Goal: Task Accomplishment & Management: Use online tool/utility

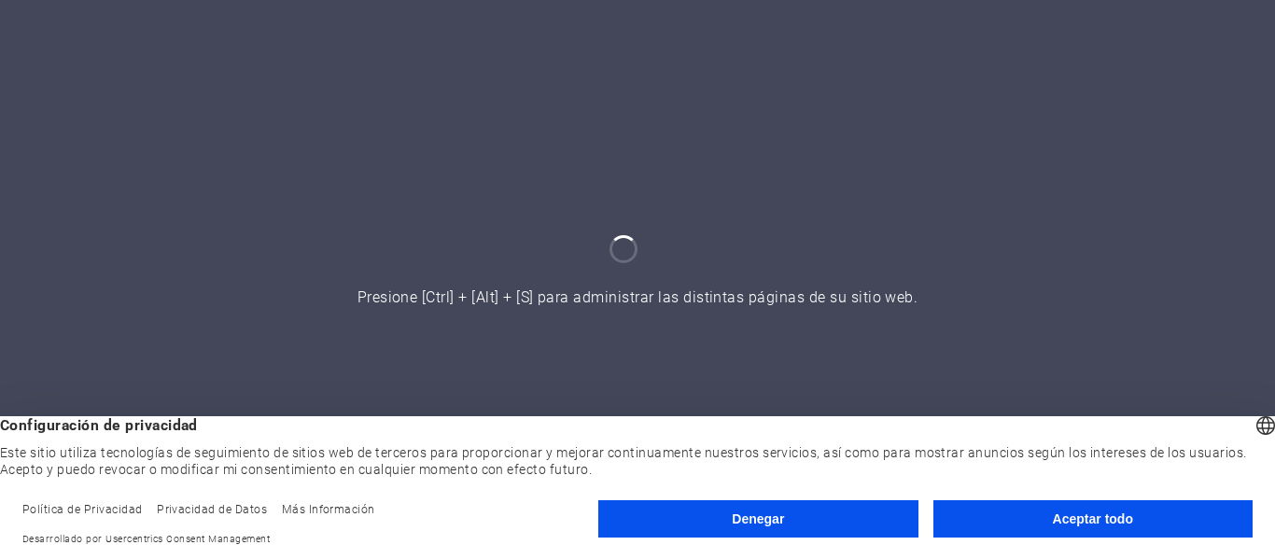
click at [1076, 523] on font "Aceptar todo" at bounding box center [1093, 518] width 80 height 15
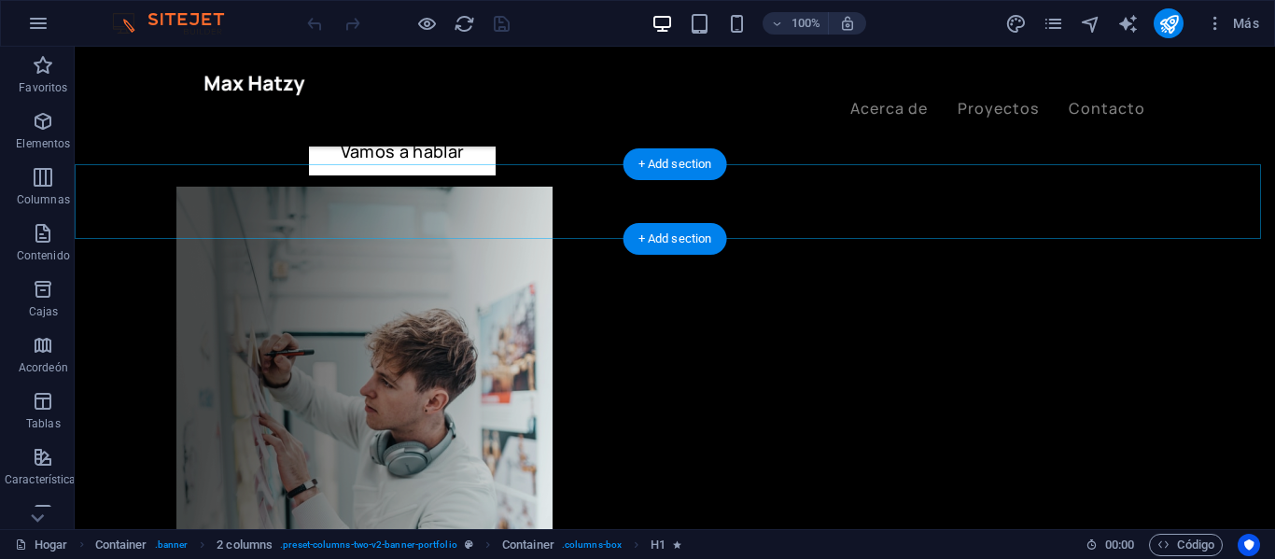
scroll to position [653, 0]
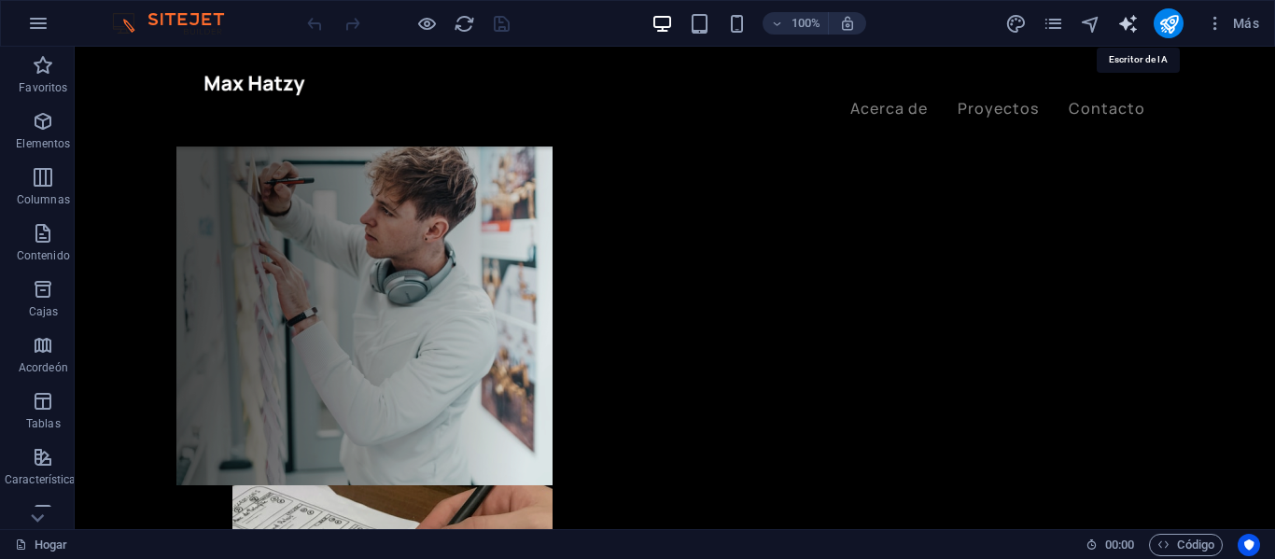
click at [1129, 18] on icon "generador de texto" at bounding box center [1127, 23] width 21 height 21
select select "English"
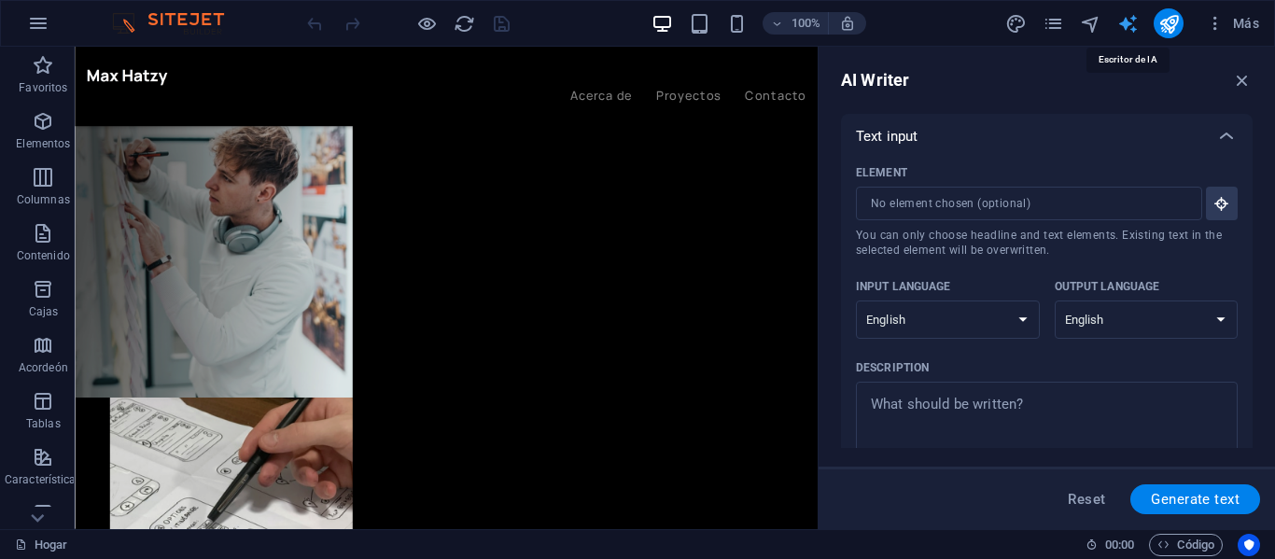
scroll to position [0, 0]
click at [950, 212] on input "Elemento ​ Solo puedes elegir elementos de título y texto. El texto existente e…" at bounding box center [1022, 204] width 333 height 34
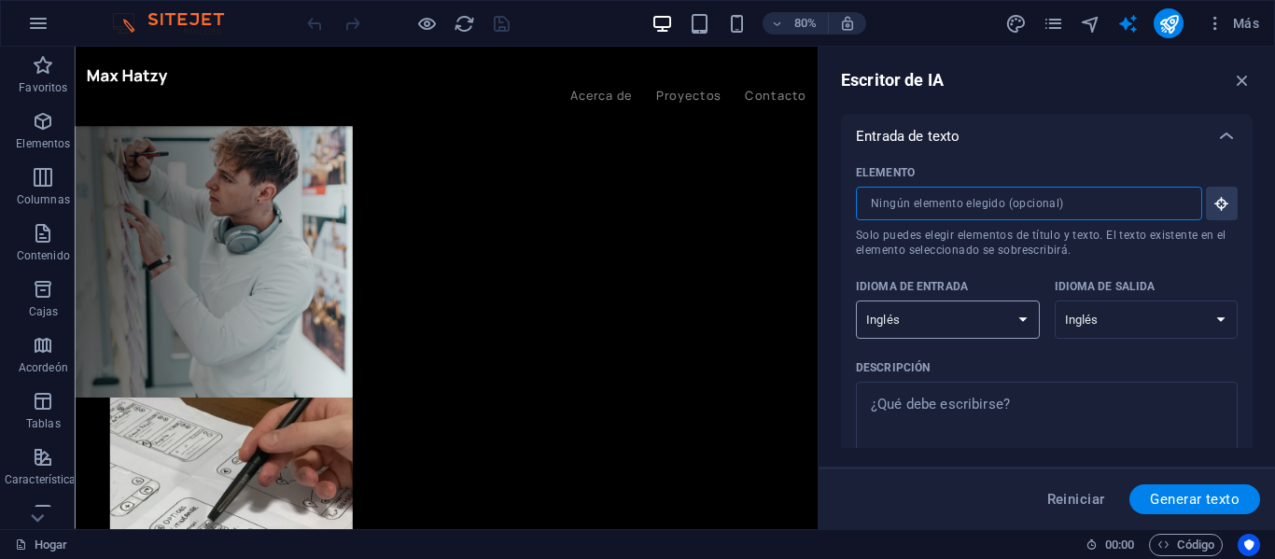
click at [985, 316] on select "albanés árabe [PERSON_NAME] azerbaiyano [PERSON_NAME] bielorruso bengalí Bhojpu…" at bounding box center [948, 320] width 184 height 38
select select "Spanish"
click at [856, 301] on select "albanés árabe [PERSON_NAME] azerbaiyano [PERSON_NAME] bielorruso bengalí Bhojpu…" at bounding box center [948, 320] width 184 height 38
click at [1132, 317] on select "albanés árabe [PERSON_NAME] azerbaiyano [PERSON_NAME] bielorruso bengalí Bhojpu…" at bounding box center [1147, 320] width 184 height 38
select select "Spanish"
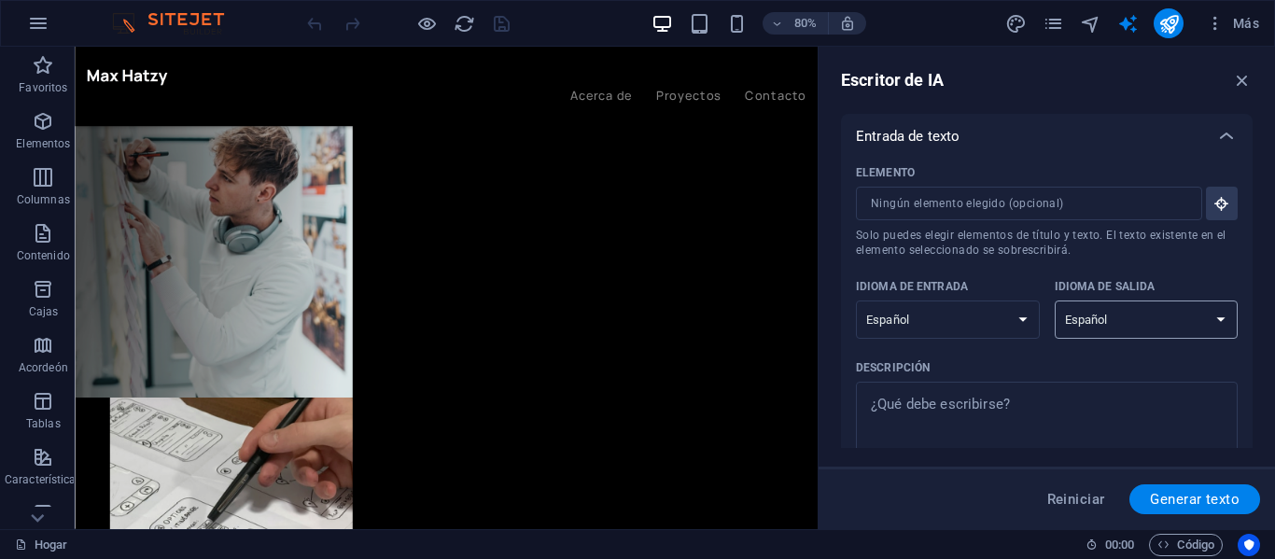
click at [1055, 301] on select "albanés árabe [PERSON_NAME] azerbaiyano [PERSON_NAME] bielorruso bengalí Bhojpu…" at bounding box center [1147, 320] width 184 height 38
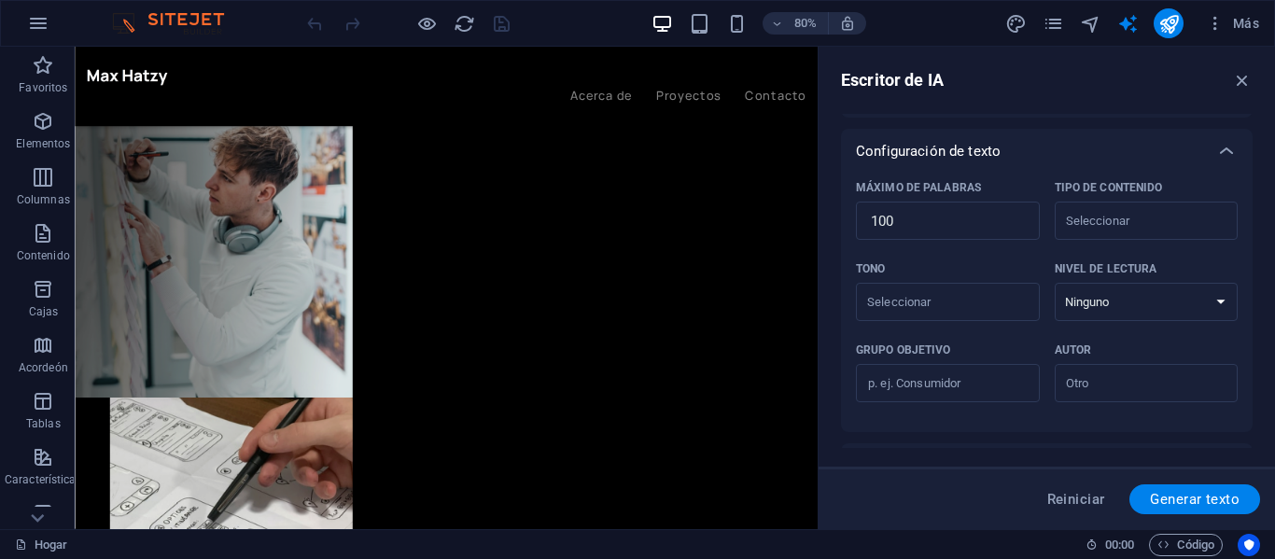
scroll to position [373, 0]
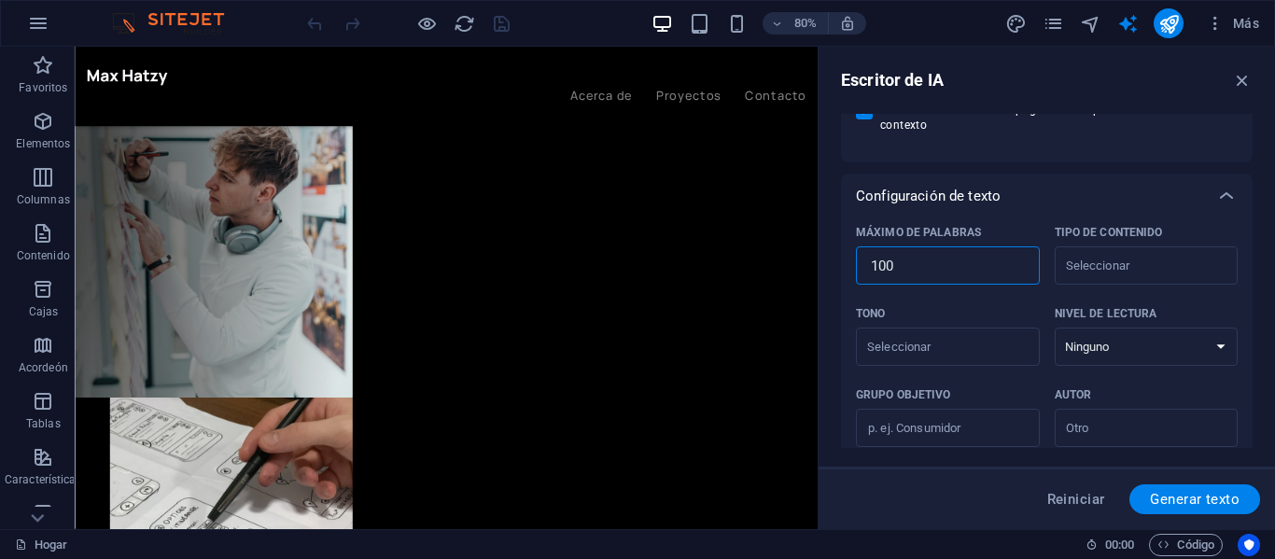
click at [957, 257] on input "100" at bounding box center [948, 265] width 184 height 37
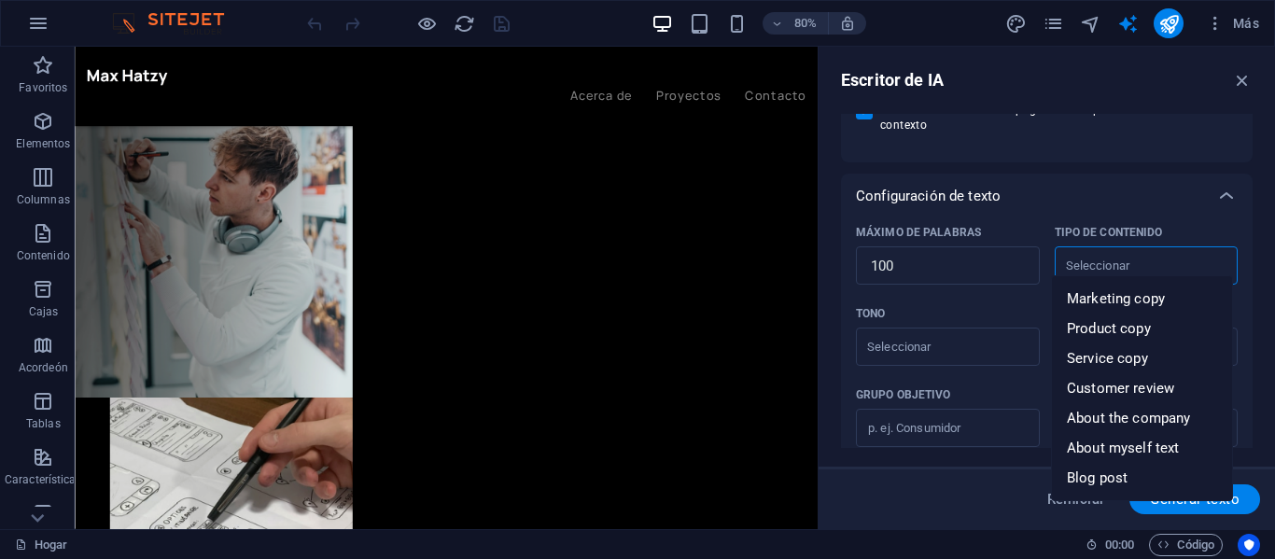
click at [1118, 255] on input "Tipo de contenido ​" at bounding box center [1131, 265] width 142 height 27
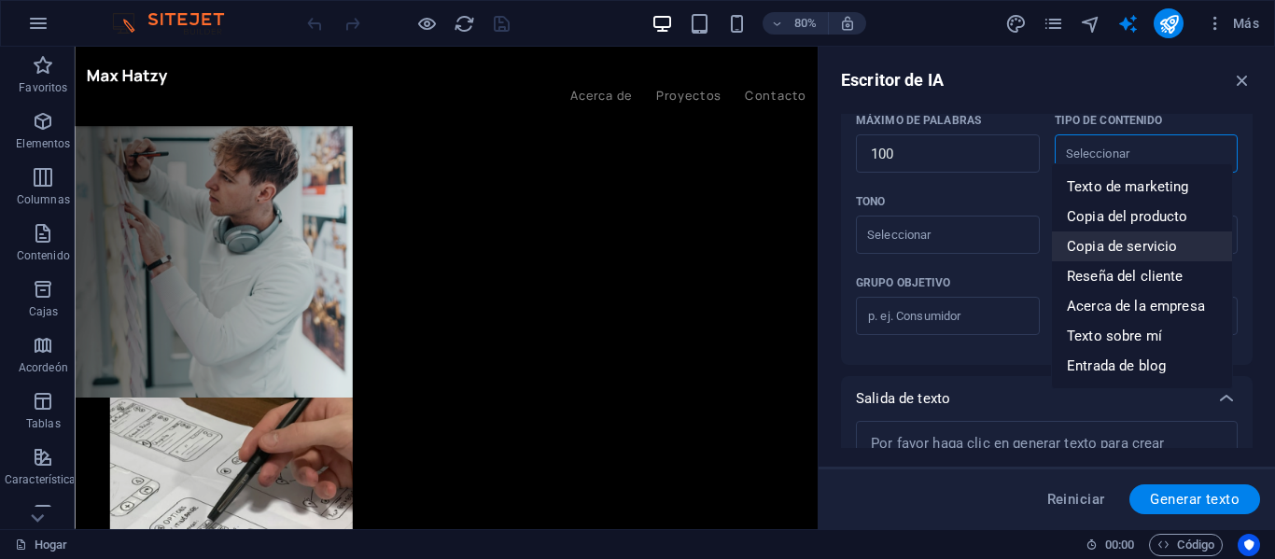
scroll to position [552, 0]
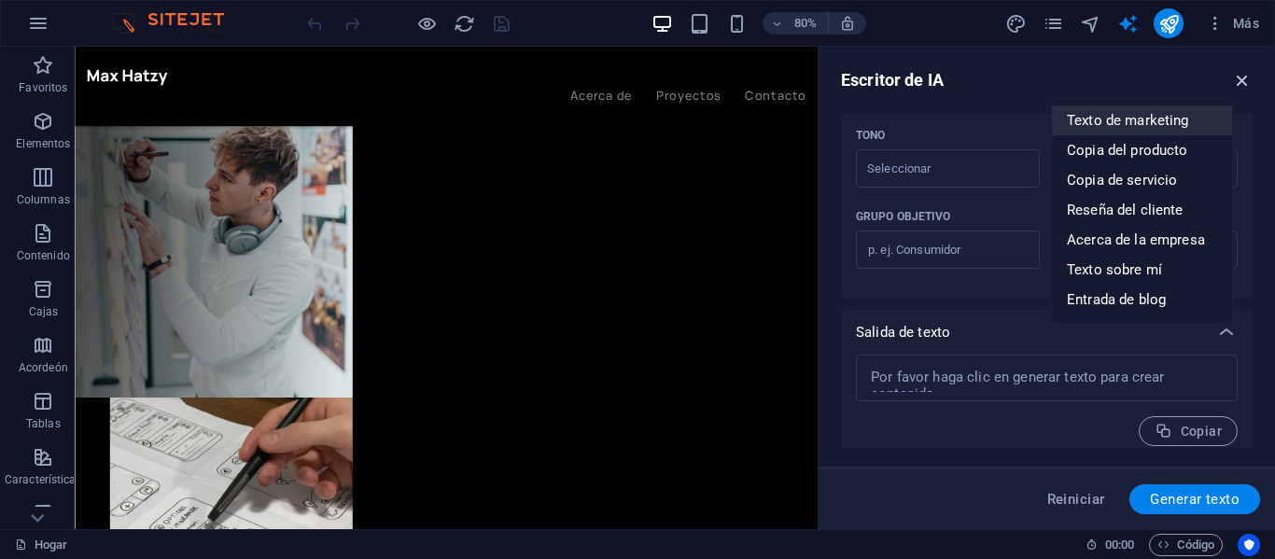
click at [1249, 76] on icon "button" at bounding box center [1242, 80] width 21 height 21
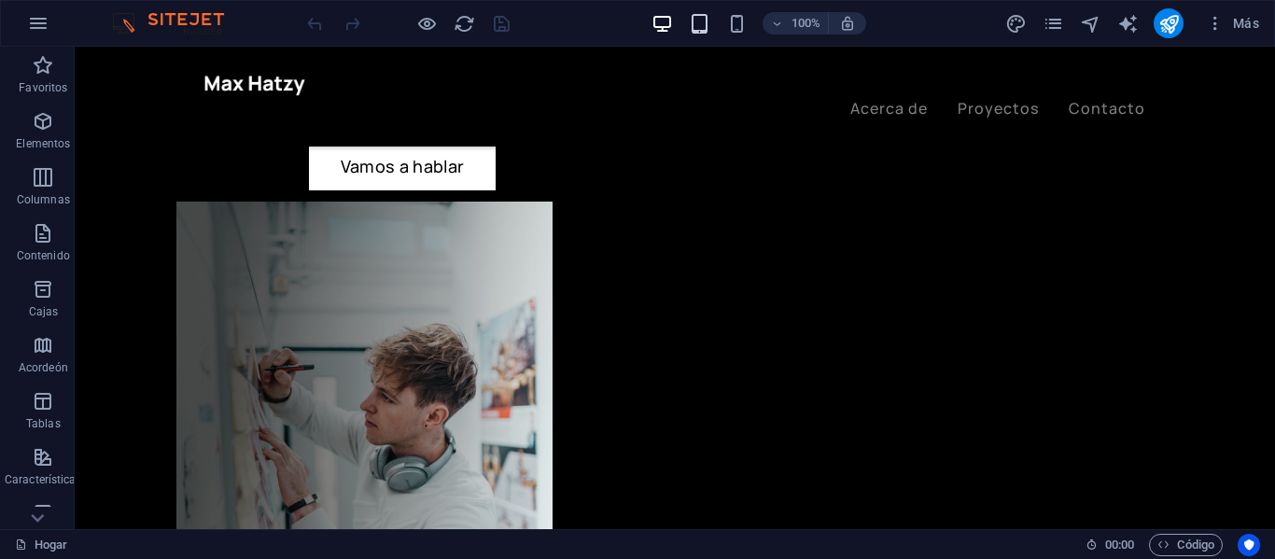
click at [705, 31] on icon "button" at bounding box center [699, 23] width 21 height 21
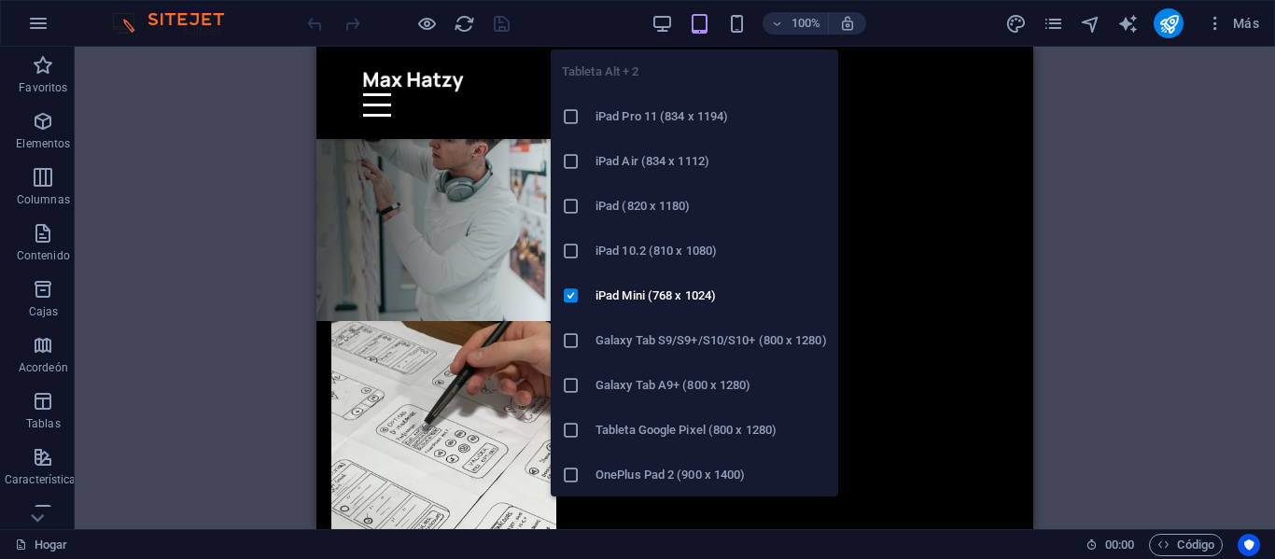
scroll to position [459, 0]
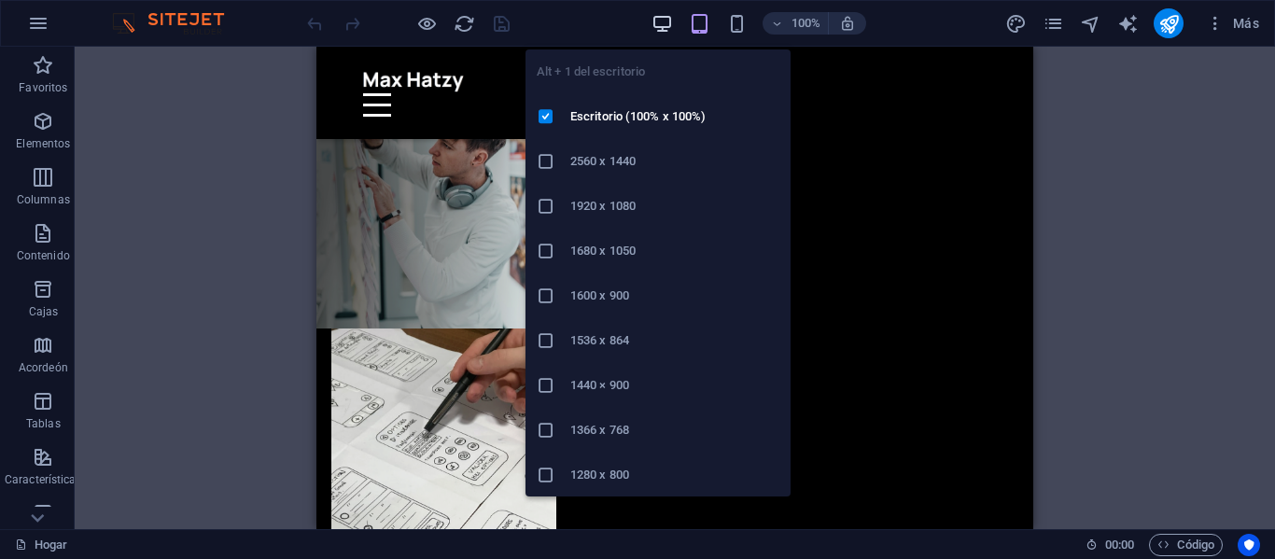
click at [653, 27] on icon "button" at bounding box center [661, 23] width 21 height 21
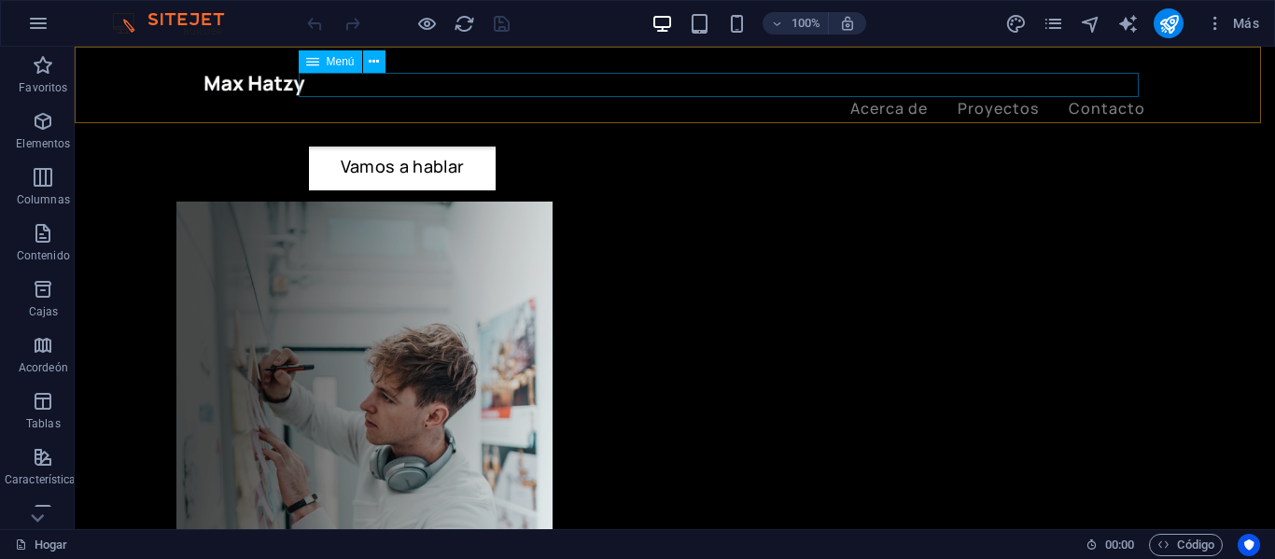
click at [1115, 97] on nav "Acerca de Proyectos Contacto" at bounding box center [674, 109] width 941 height 24
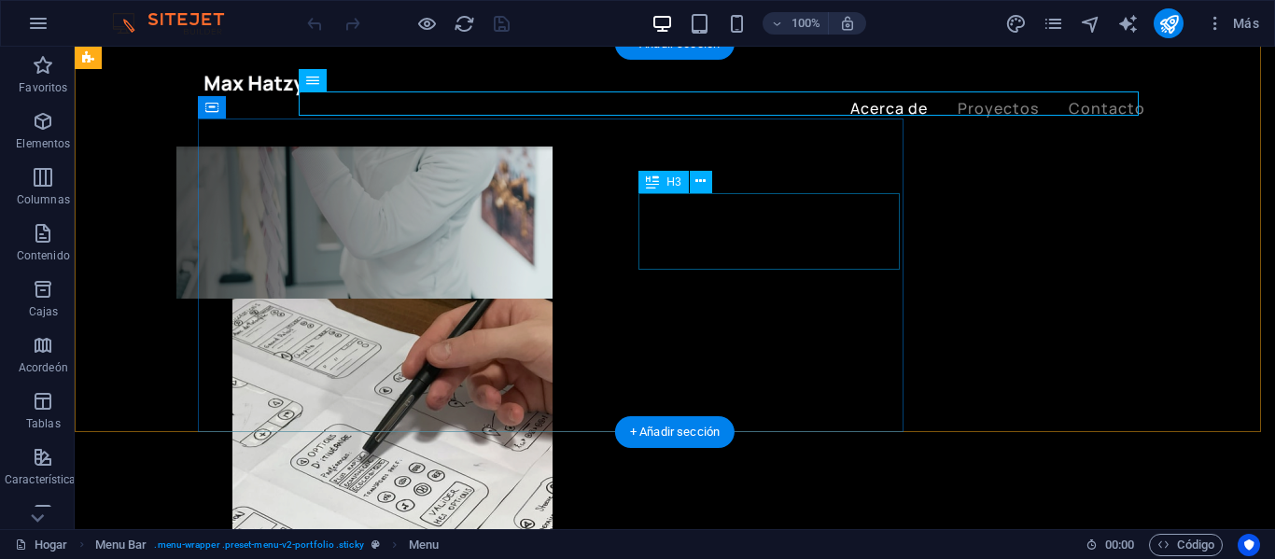
scroll to position [560, 0]
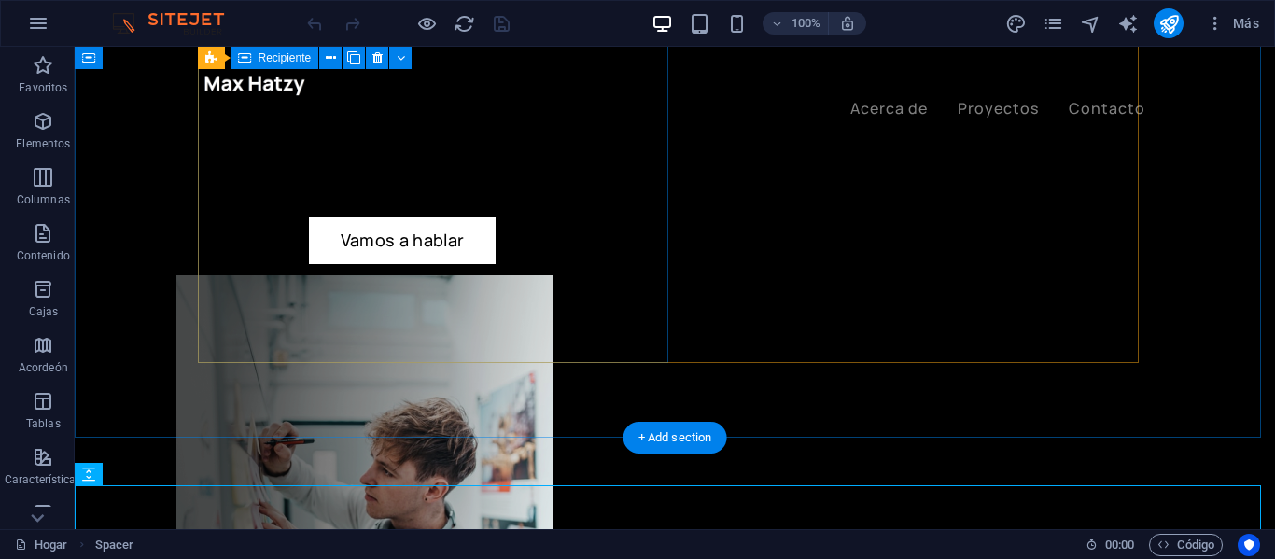
scroll to position [280, 0]
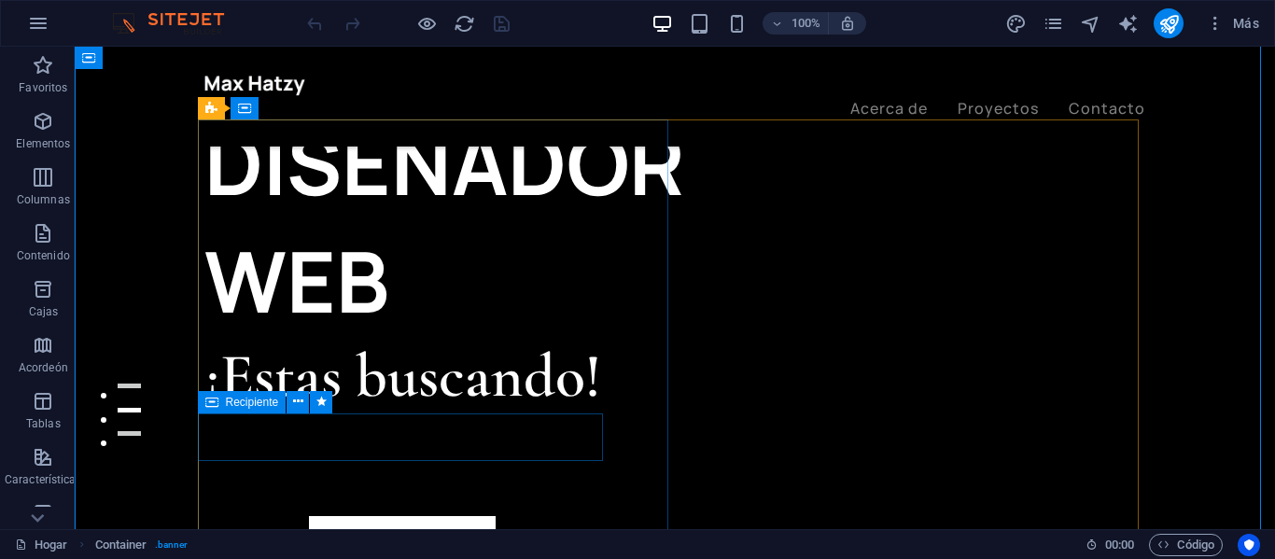
scroll to position [0, 0]
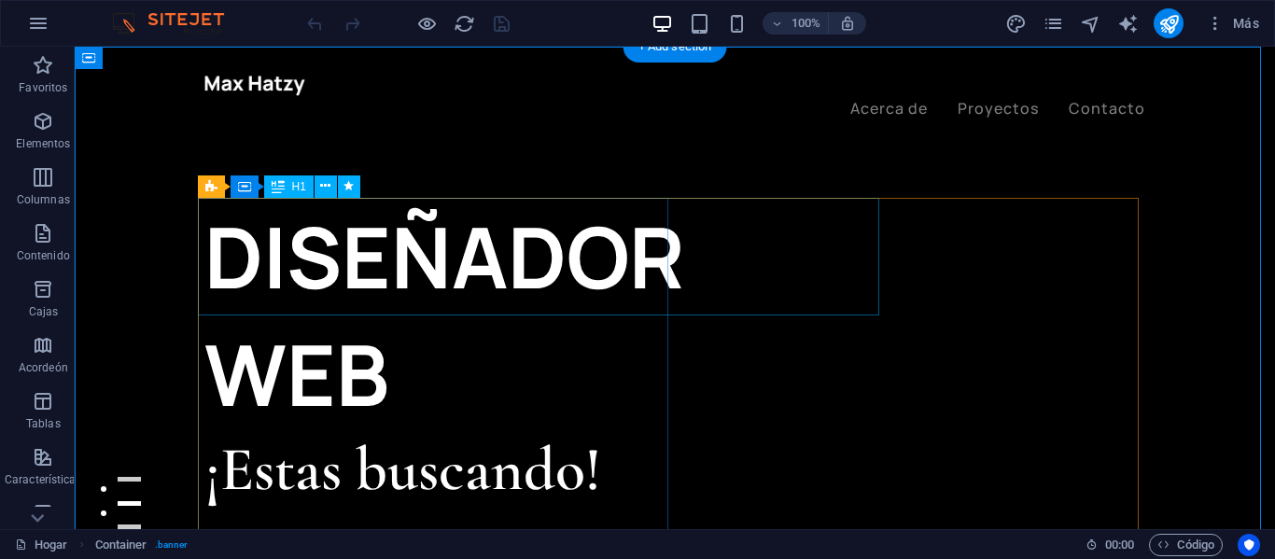
click at [452, 270] on div "DISEÑADOR WEB" at bounding box center [439, 315] width 470 height 235
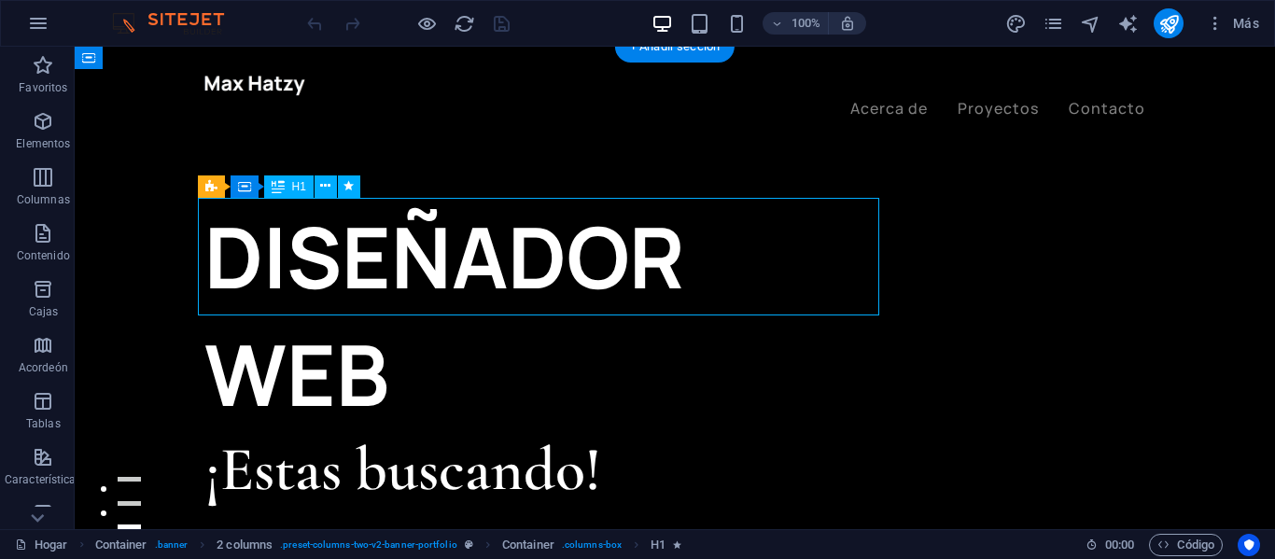
click at [448, 259] on div "DISEÑADOR WEB" at bounding box center [439, 315] width 470 height 235
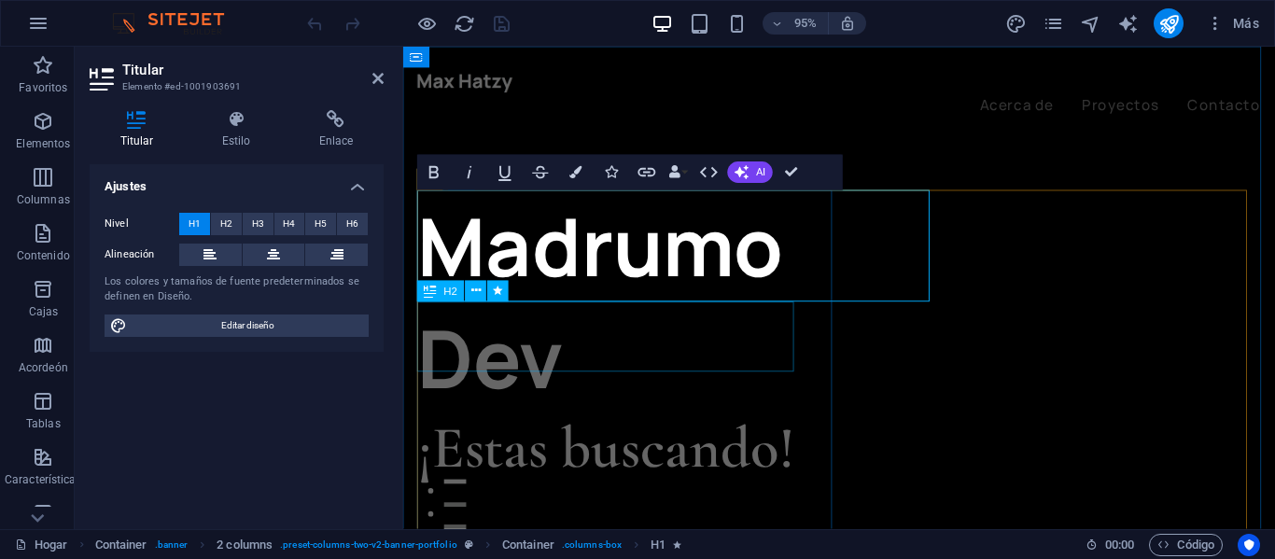
click at [613, 433] on div "¡Estas buscando!" at bounding box center [640, 470] width 444 height 74
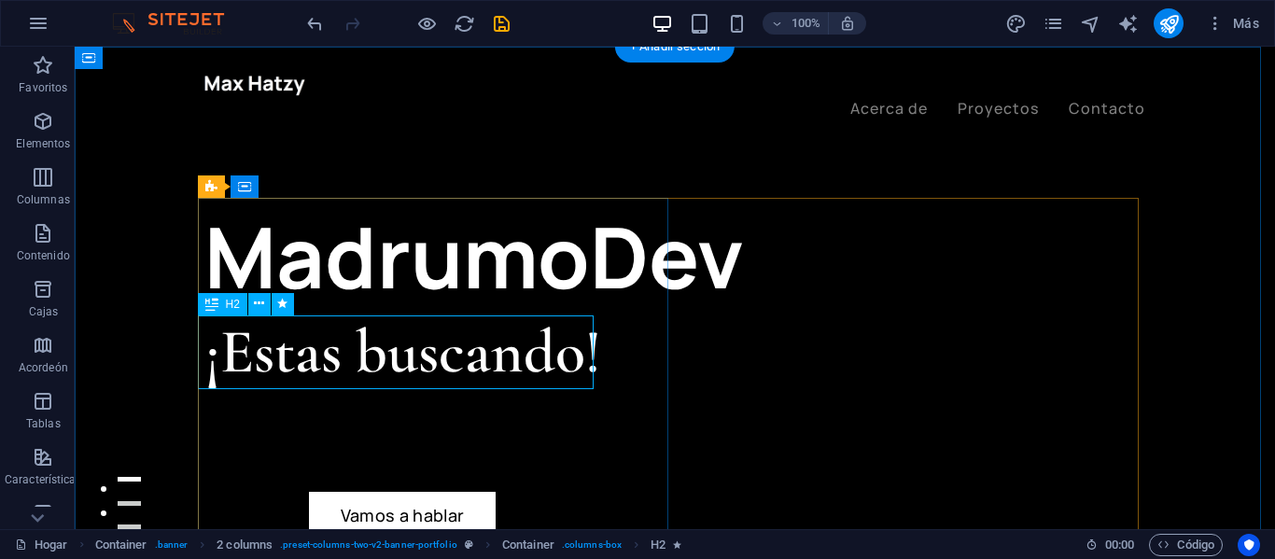
click at [423, 363] on div "¡Estas buscando!" at bounding box center [439, 352] width 470 height 74
click at [422, 363] on div "¡Estas buscando!" at bounding box center [439, 352] width 470 height 74
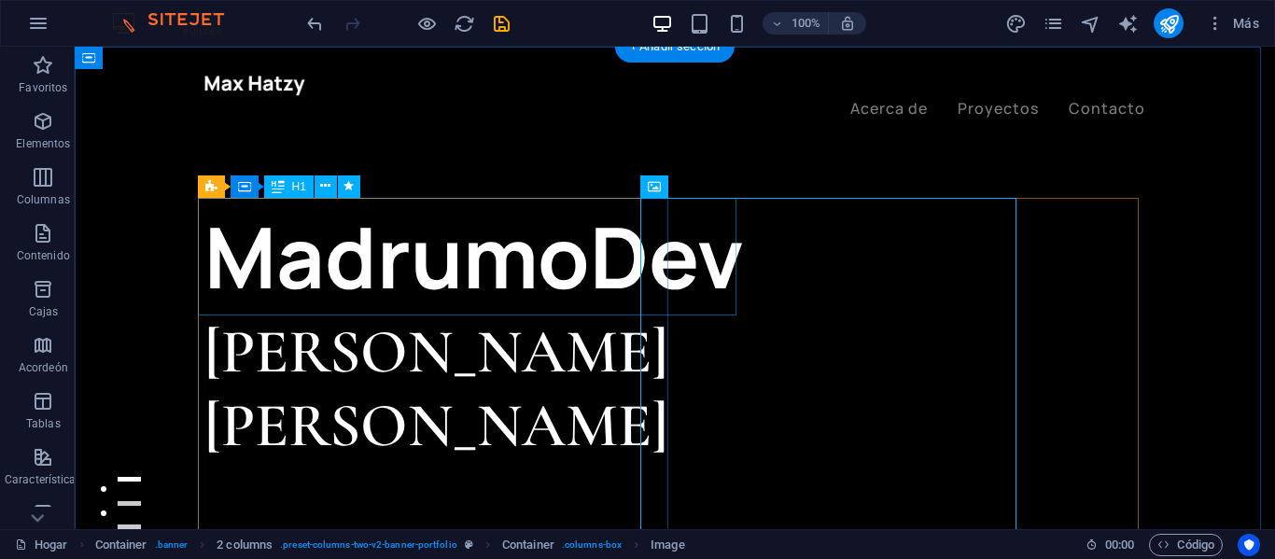
click at [492, 259] on div "MadrumoDev" at bounding box center [439, 257] width 470 height 118
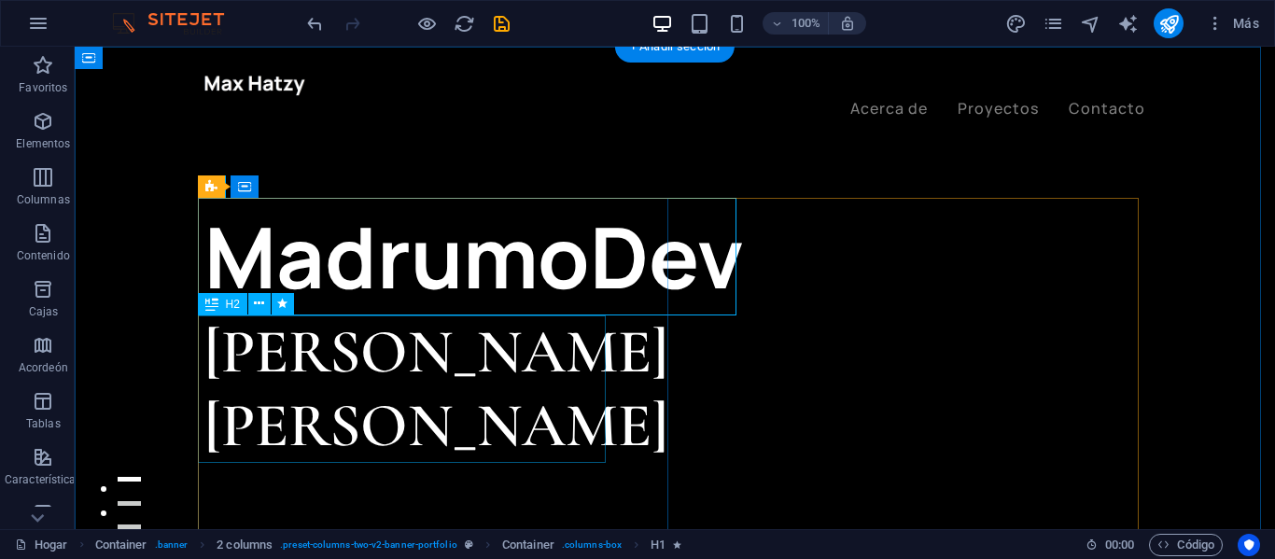
click at [366, 387] on div "[PERSON_NAME]" at bounding box center [439, 388] width 470 height 147
click at [237, 304] on font "H2" at bounding box center [233, 304] width 14 height 13
click at [260, 305] on icon at bounding box center [259, 304] width 10 height 20
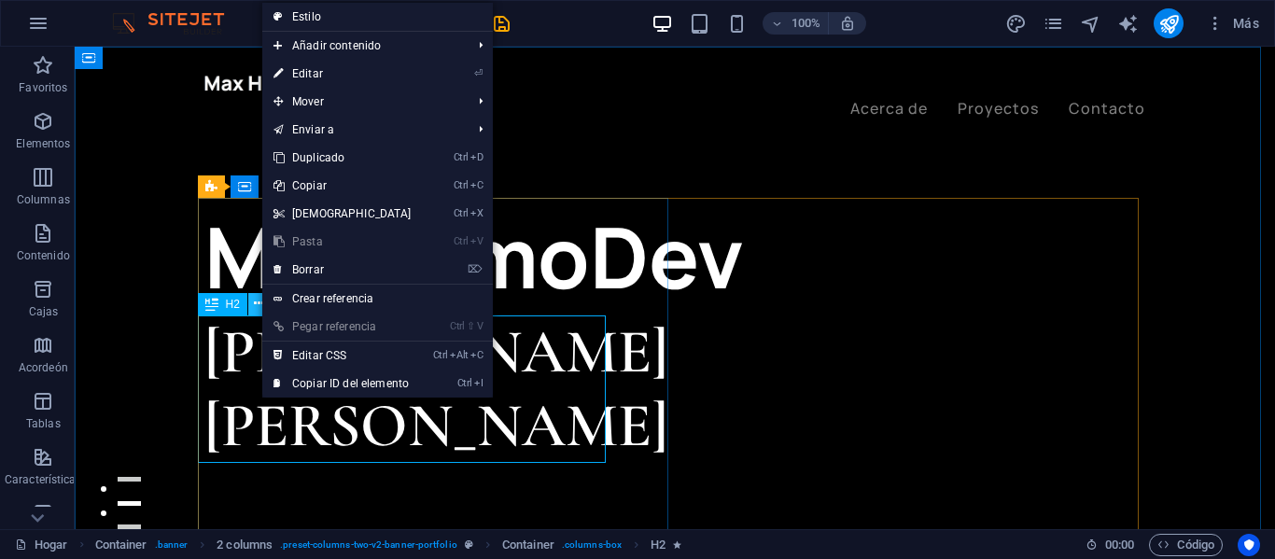
click at [260, 305] on icon at bounding box center [259, 304] width 10 height 20
click at [232, 376] on div "[PERSON_NAME]" at bounding box center [439, 388] width 470 height 147
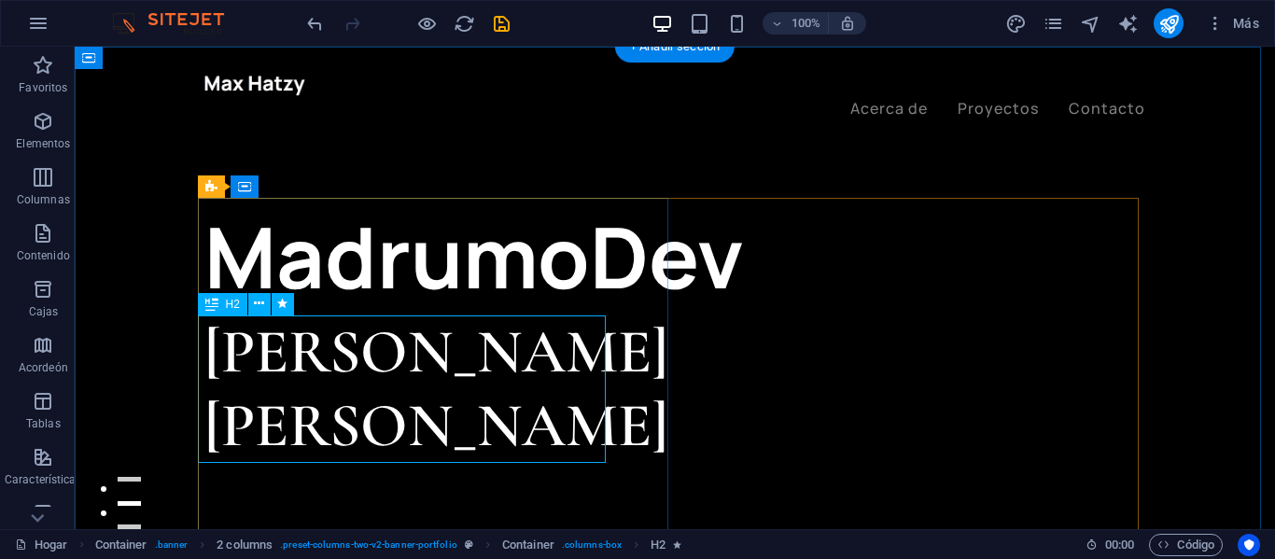
click at [232, 376] on div "[PERSON_NAME]" at bounding box center [439, 388] width 470 height 147
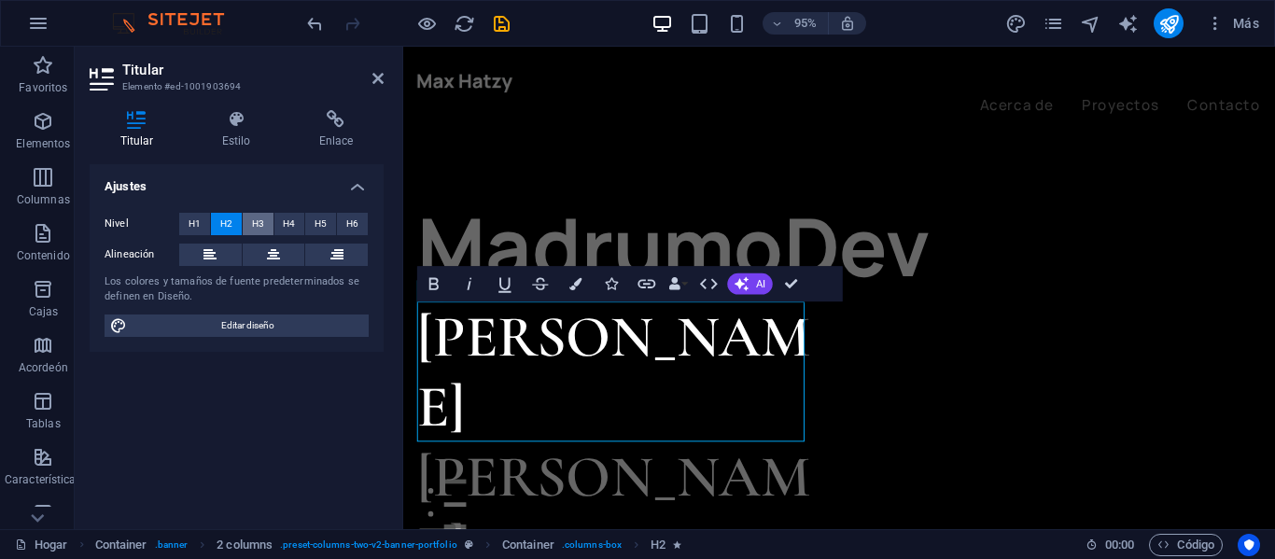
click at [258, 231] on span "H3" at bounding box center [258, 224] width 12 height 22
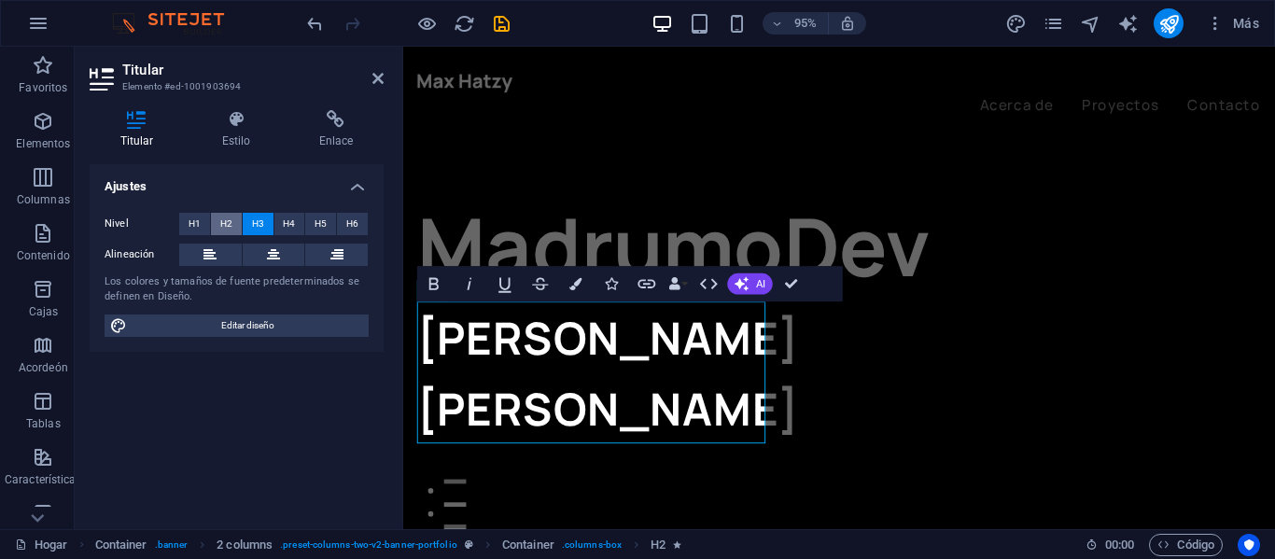
click at [233, 231] on button "H2" at bounding box center [226, 224] width 31 height 22
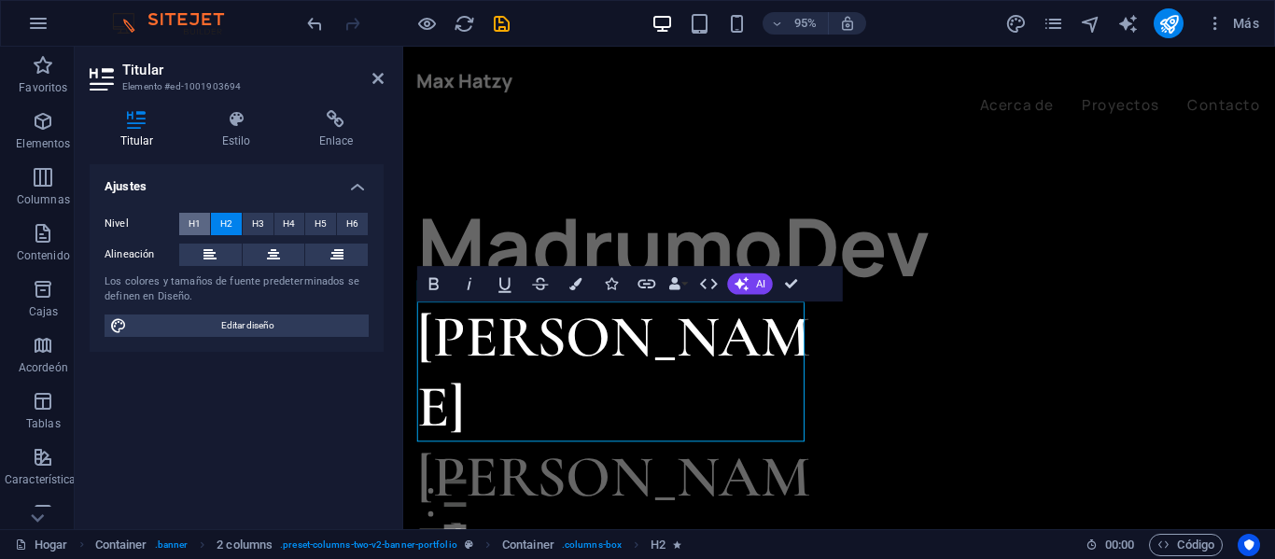
click at [201, 228] on button "H1" at bounding box center [194, 224] width 31 height 22
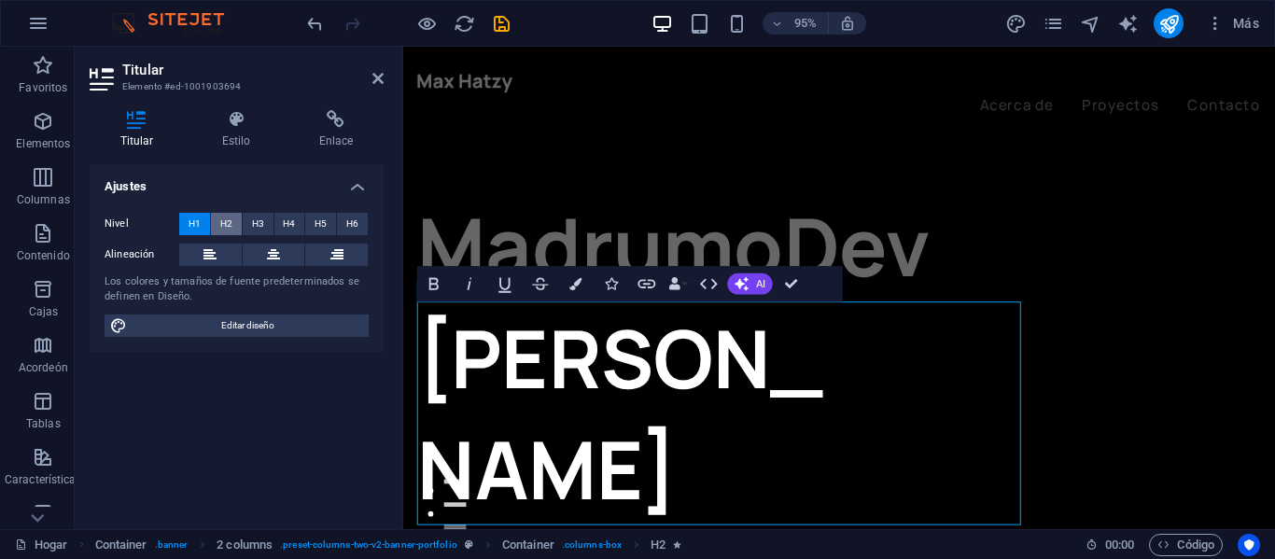
click at [229, 228] on font "H2" at bounding box center [226, 223] width 12 height 10
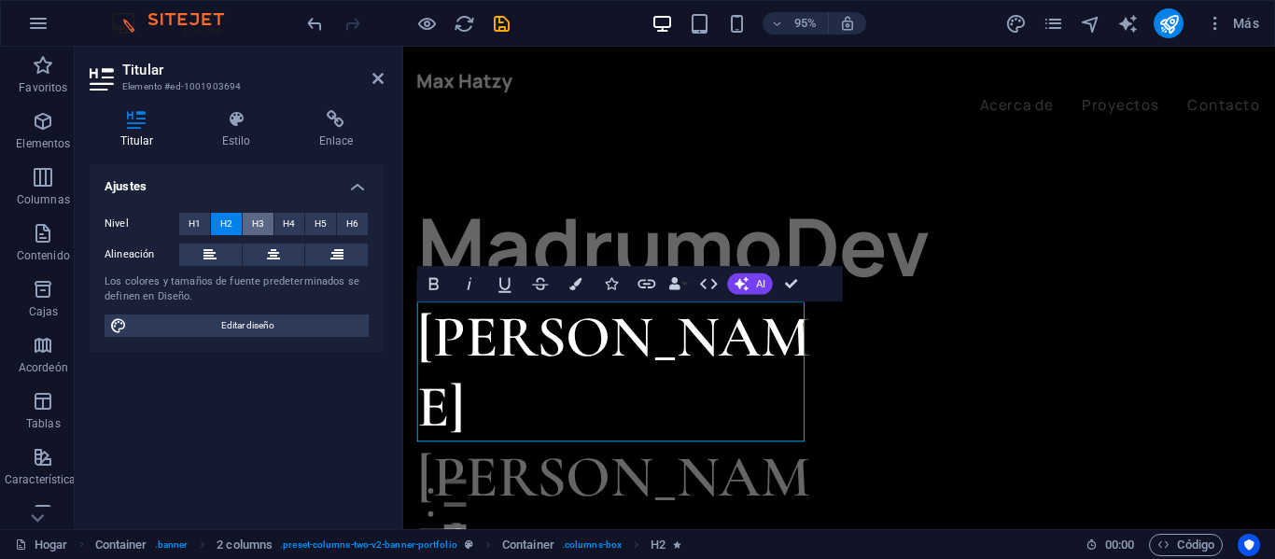
click at [254, 231] on span "H3" at bounding box center [258, 224] width 12 height 22
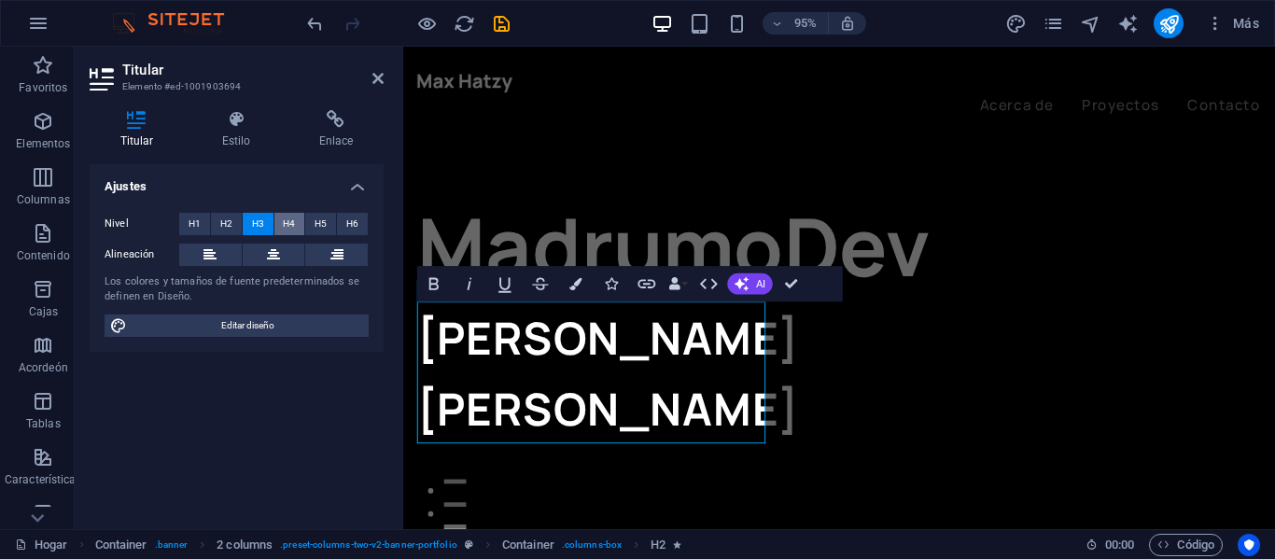
click at [282, 226] on button "H4" at bounding box center [289, 224] width 31 height 22
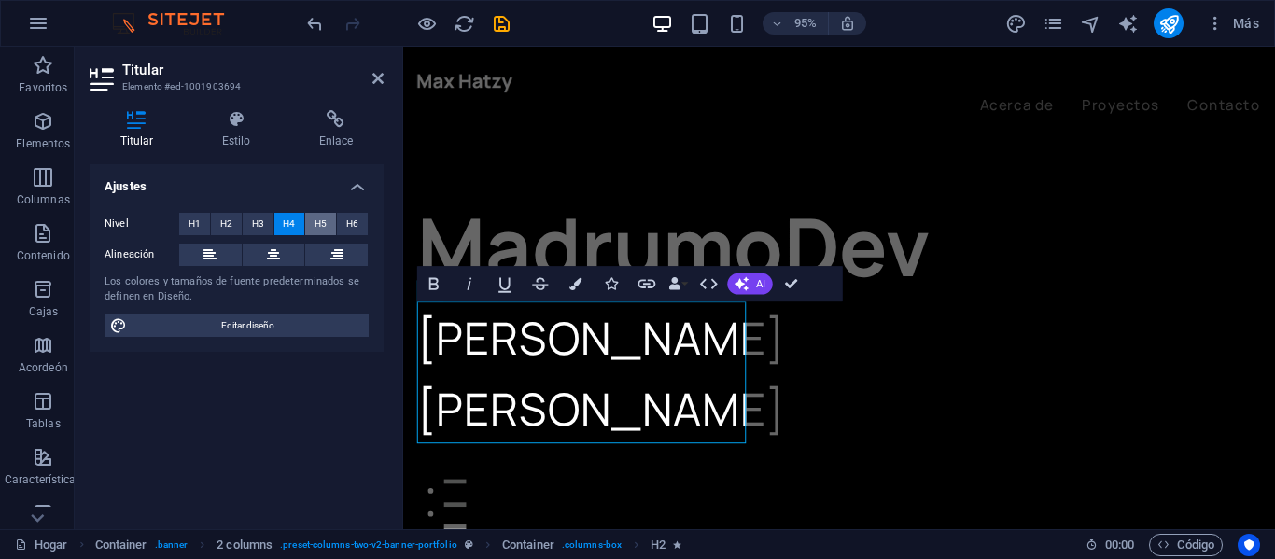
click at [318, 225] on font "H5" at bounding box center [321, 223] width 12 height 10
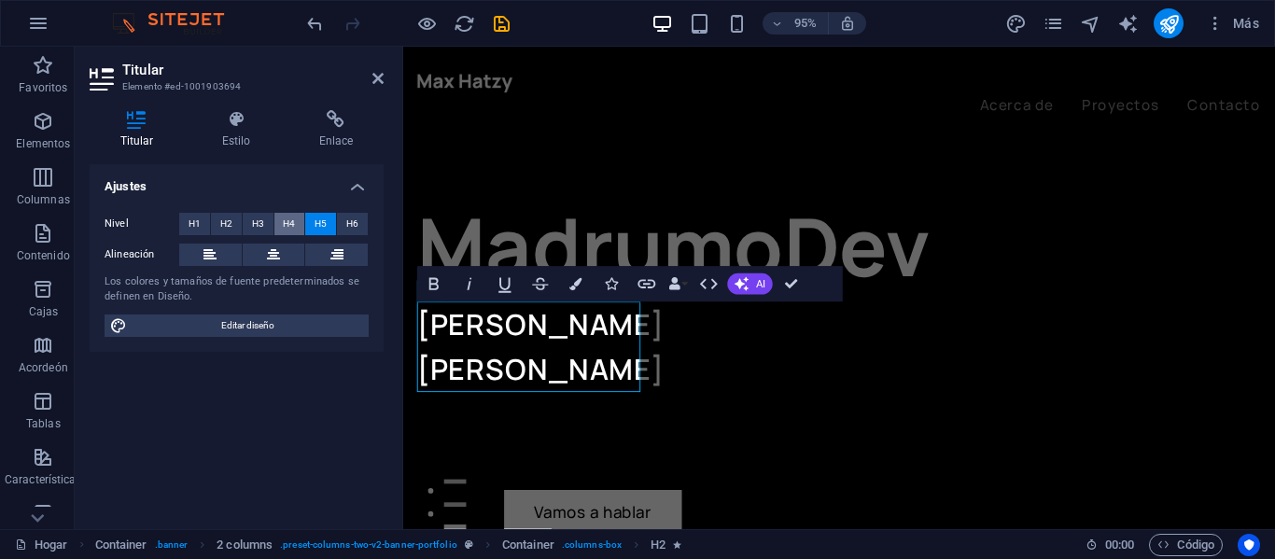
click at [282, 223] on button "H4" at bounding box center [289, 224] width 31 height 22
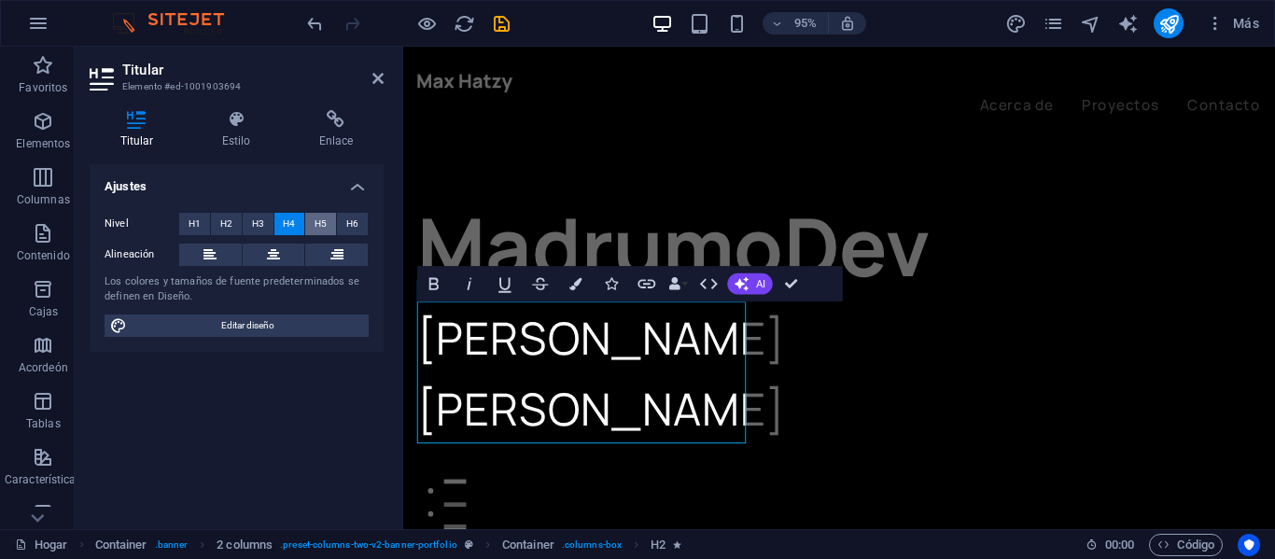
click at [313, 218] on button "H5" at bounding box center [320, 224] width 31 height 22
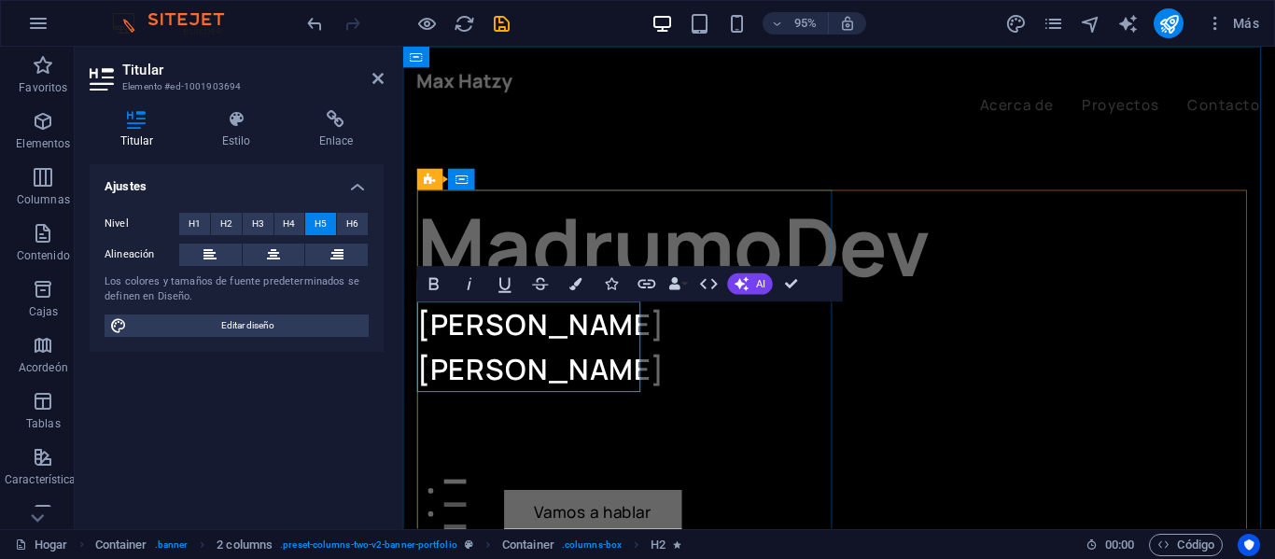
click at [635, 339] on font "[PERSON_NAME]" at bounding box center [547, 338] width 259 height 41
click at [652, 361] on h5 "[PERSON_NAME]" at bounding box center [640, 362] width 444 height 95
click at [710, 423] on div "MadrumoDev [PERSON_NAME] Vamos a hablar Mis proyectos" at bounding box center [640, 433] width 444 height 470
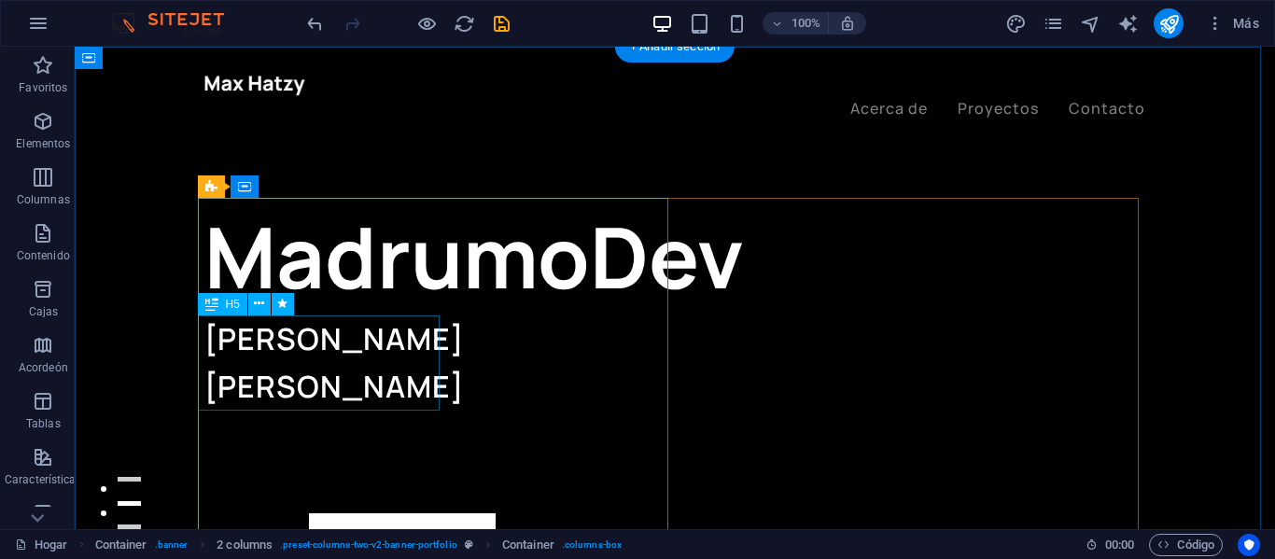
click at [398, 351] on div "[PERSON_NAME]" at bounding box center [439, 362] width 470 height 95
click at [263, 306] on icon at bounding box center [259, 304] width 10 height 20
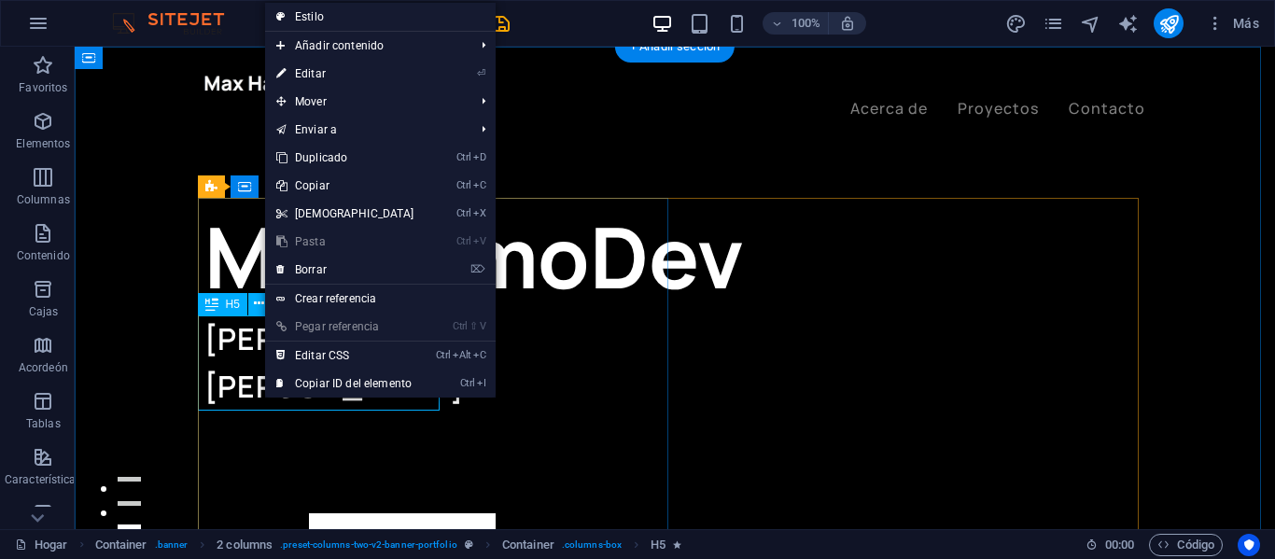
click at [239, 349] on div "[PERSON_NAME]" at bounding box center [439, 362] width 470 height 95
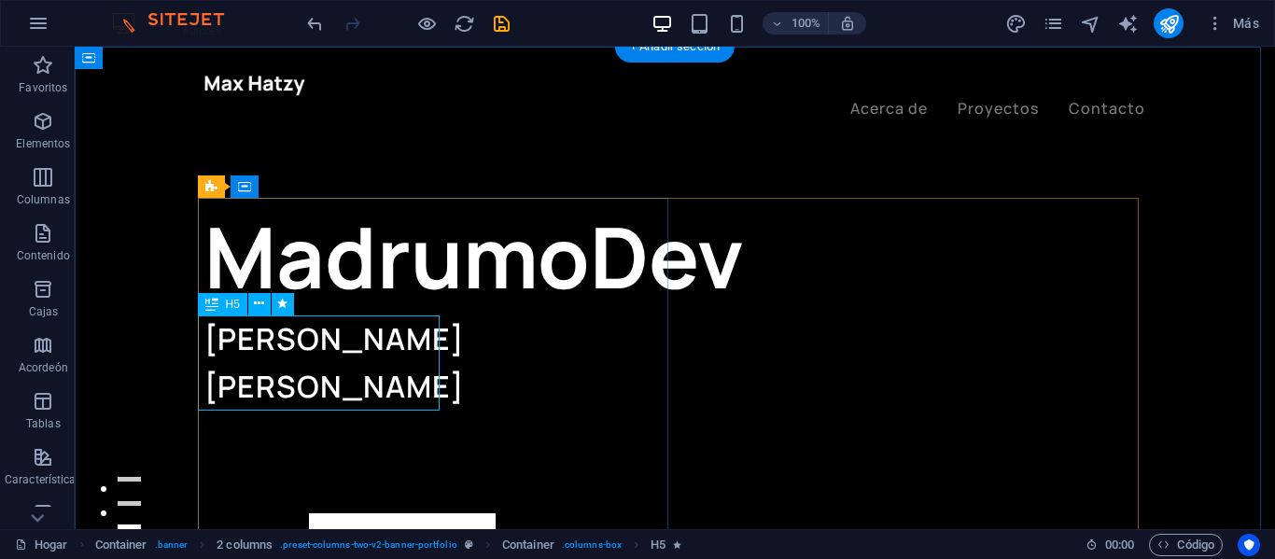
click at [239, 349] on div "[PERSON_NAME]" at bounding box center [439, 362] width 470 height 95
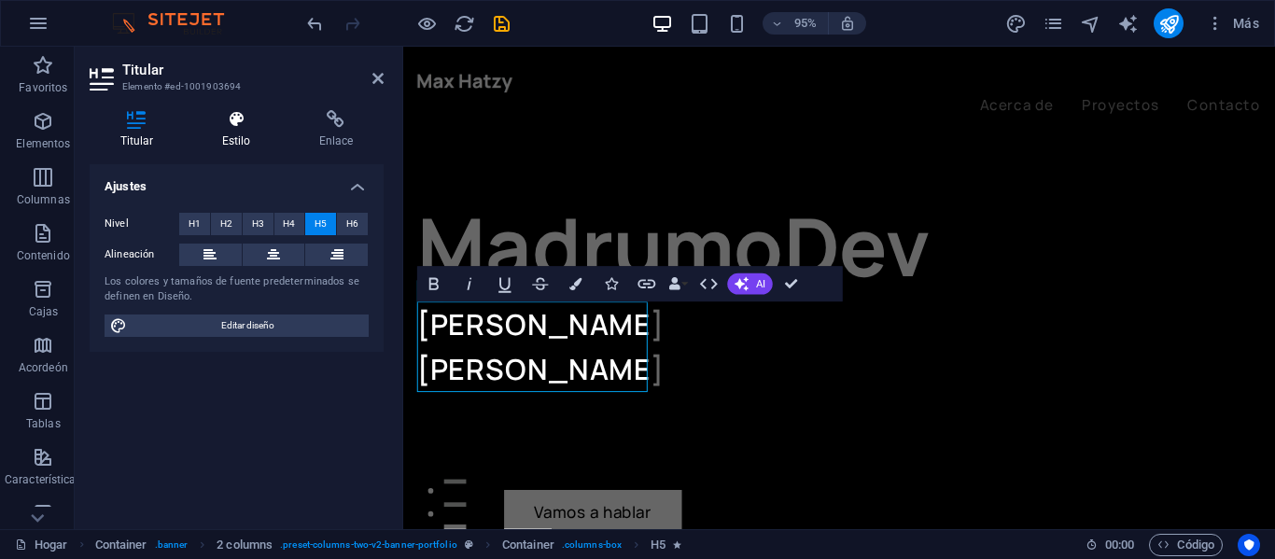
click at [242, 132] on h4 "Estilo" at bounding box center [239, 129] width 97 height 39
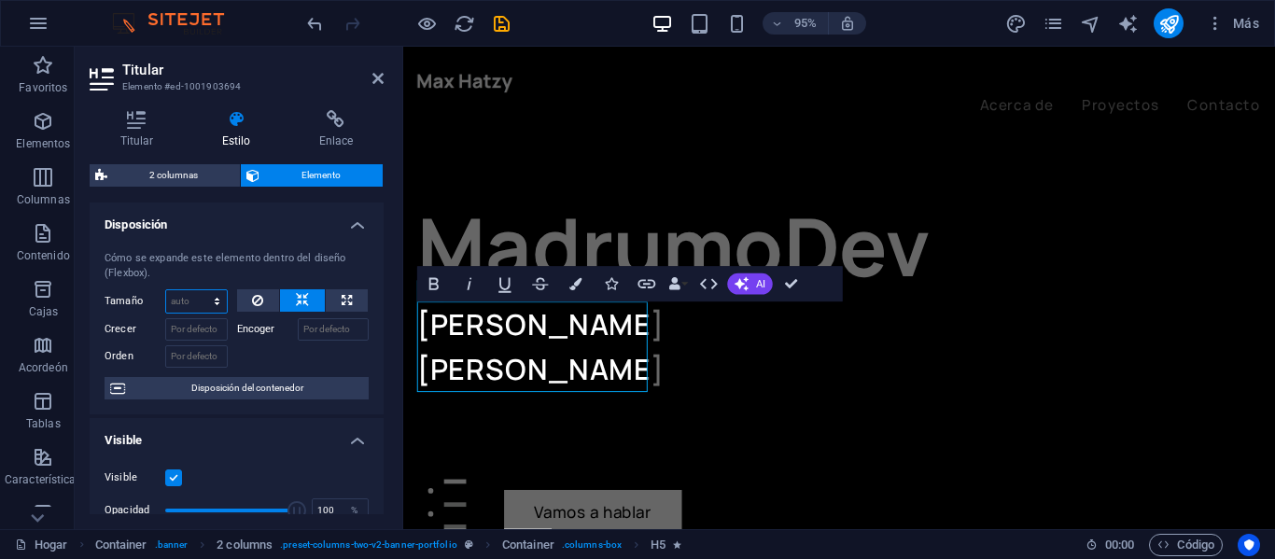
click at [183, 301] on select "Por defecto auto píxeles % 1/1 1/2 1/3 1/4 1/5 1/6 1/7 1/8 1/9 1/10" at bounding box center [196, 301] width 61 height 22
click at [166, 290] on select "Por defecto auto píxeles % 1/1 1/2 1/3 1/4 1/5 1/6 1/7 1/8 1/9 1/10" at bounding box center [196, 301] width 61 height 22
select select "DISABLED_OPTION_VALUE"
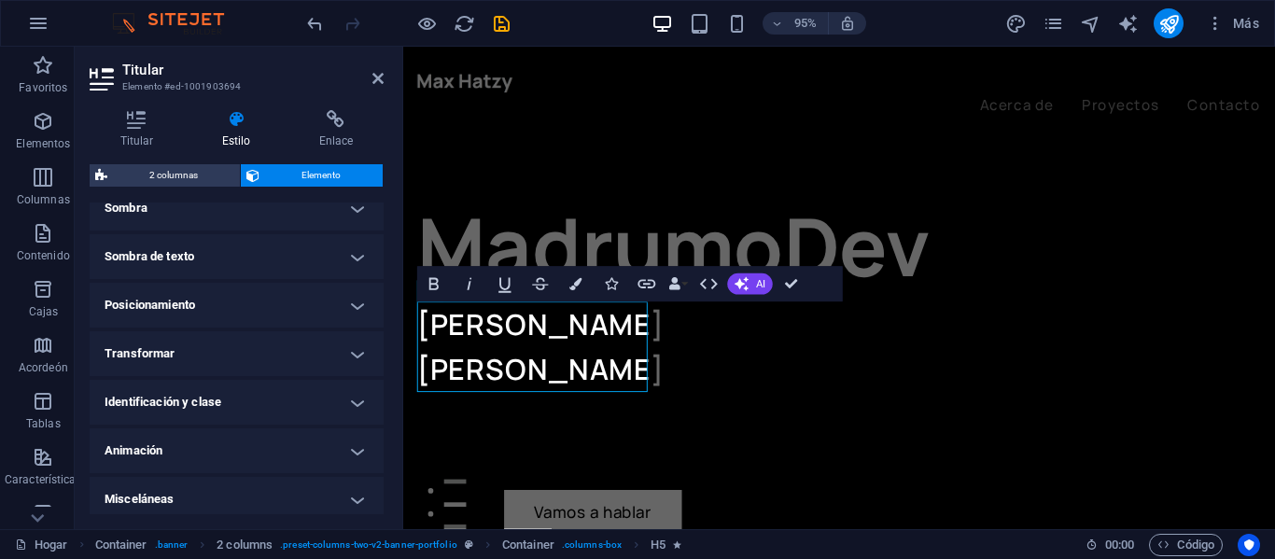
scroll to position [493, 0]
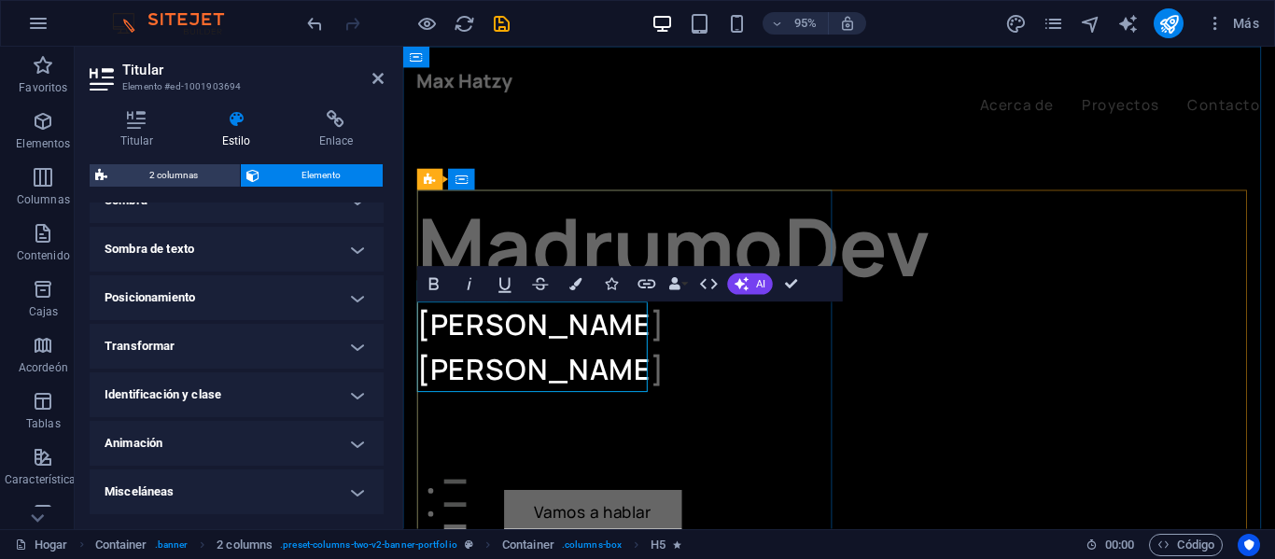
click at [655, 369] on h5 "[PERSON_NAME]" at bounding box center [640, 362] width 444 height 95
click at [780, 409] on div "MadrumoDev [PERSON_NAME] Vamos a hablar Mis proyectos" at bounding box center [640, 433] width 444 height 470
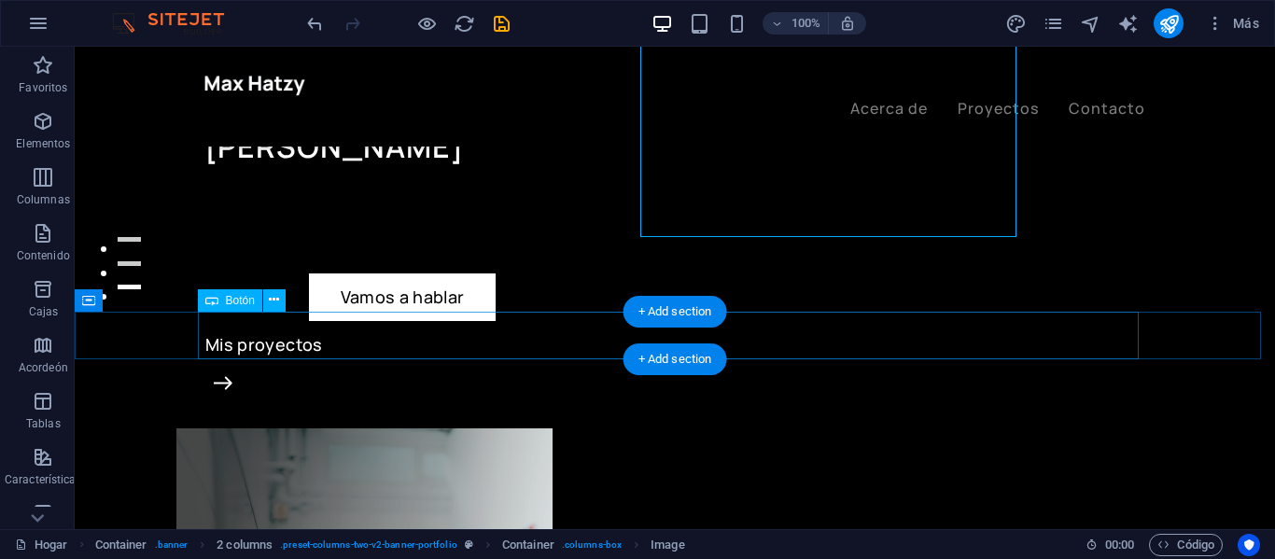
scroll to position [93, 0]
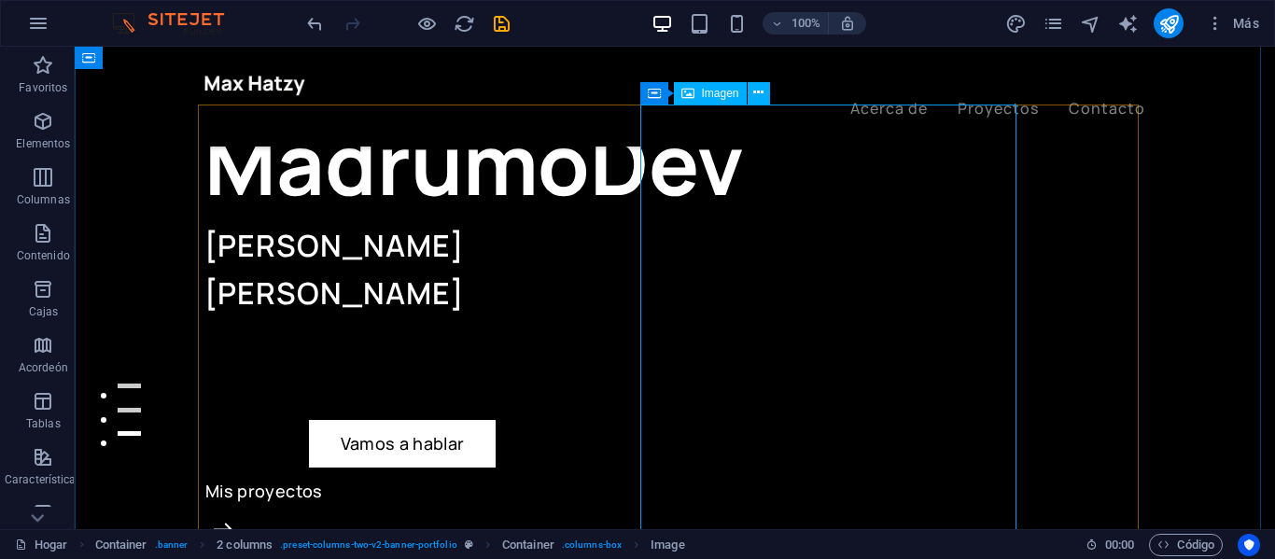
select select "%"
select select "px"
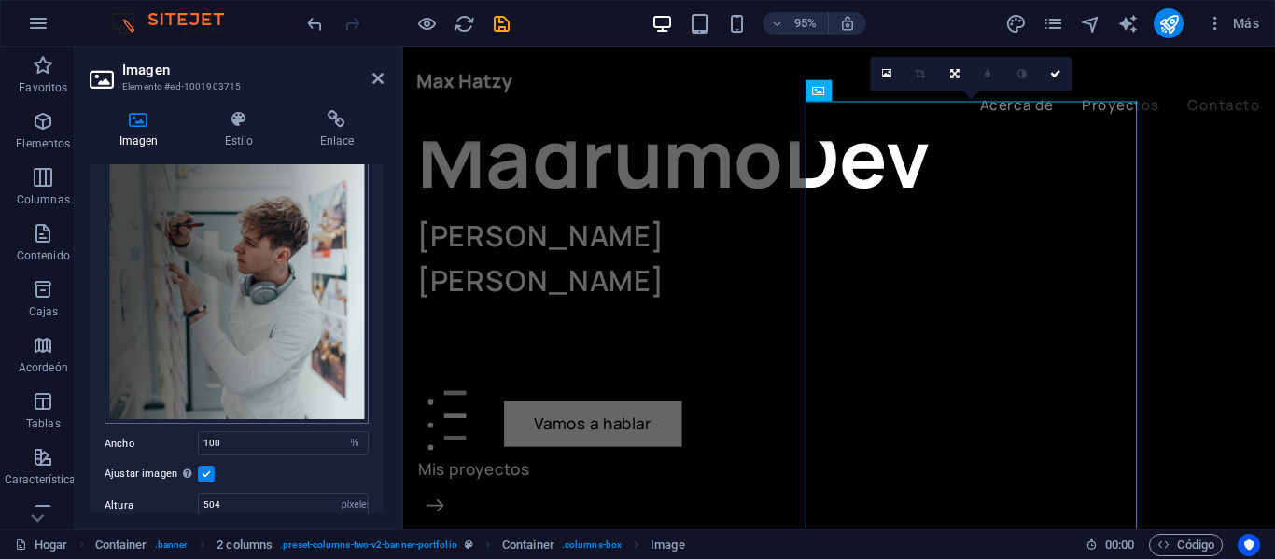
scroll to position [187, 0]
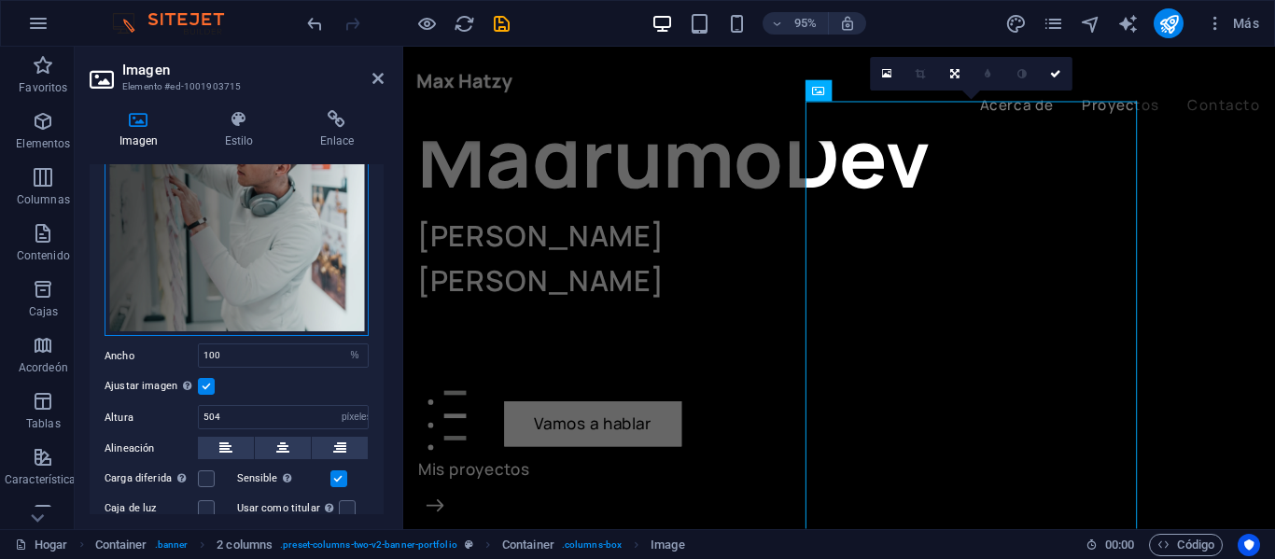
click at [270, 243] on div "Arrastre los archivos aquí, haga clic para elegir archivos o seleccione archivo…" at bounding box center [237, 181] width 264 height 311
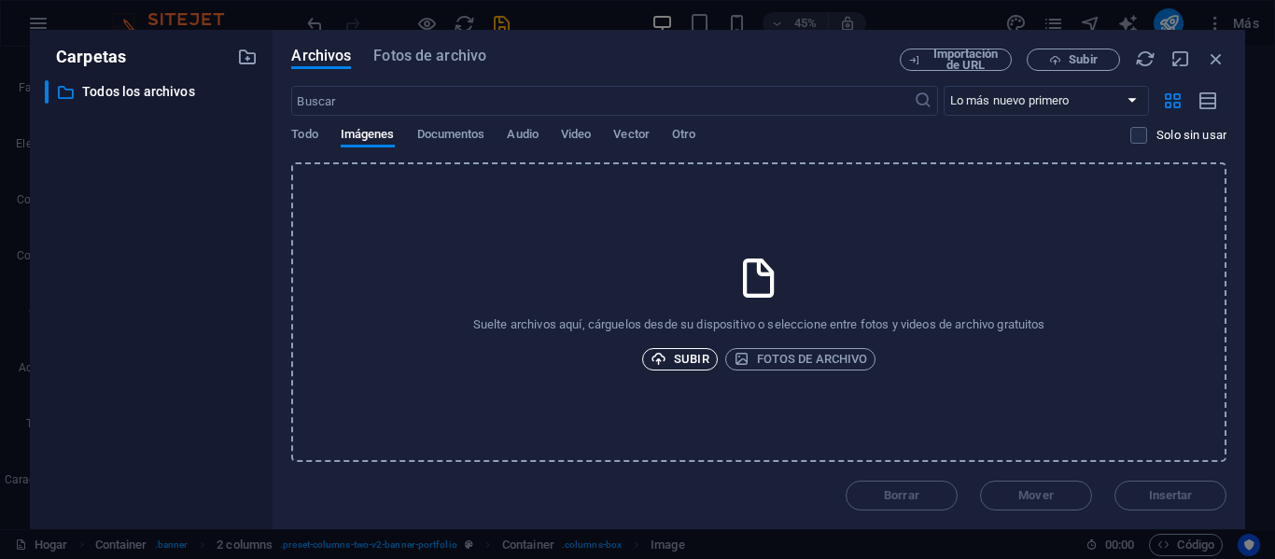
click at [692, 356] on font "Subir" at bounding box center [691, 359] width 35 height 14
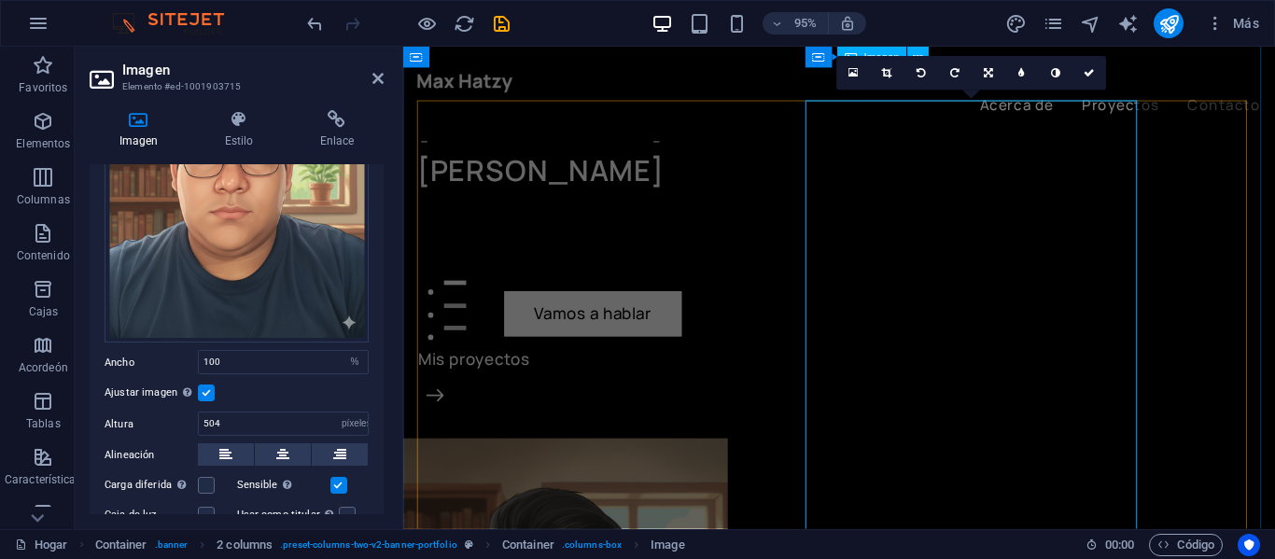
scroll to position [93, 0]
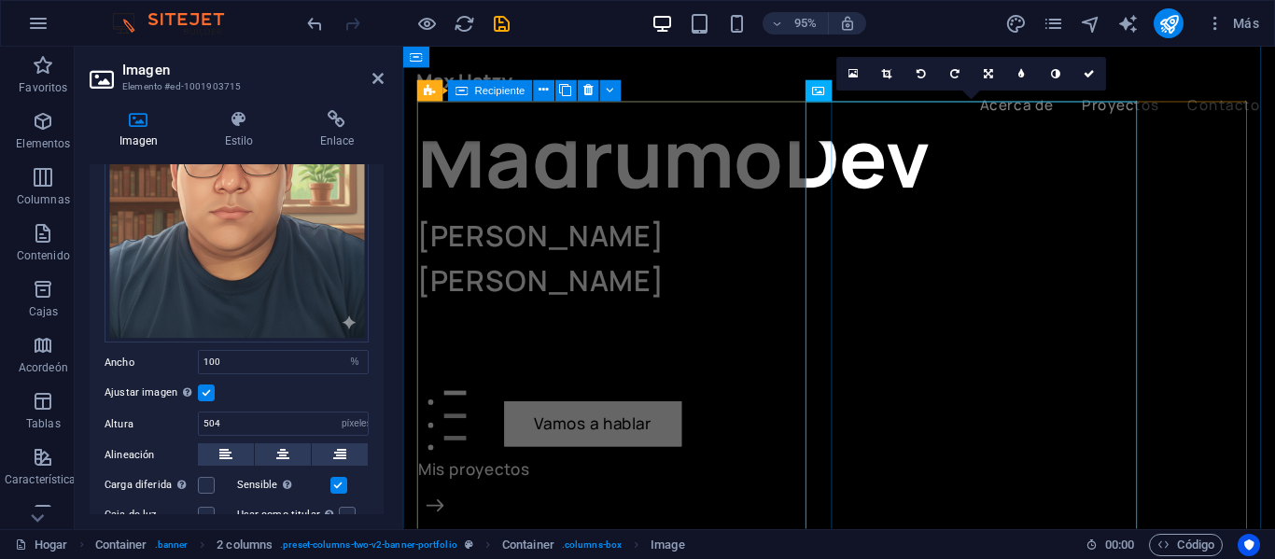
click at [769, 370] on div "MadrumoDev [PERSON_NAME] Vamos a hablar Mis proyectos" at bounding box center [640, 340] width 444 height 470
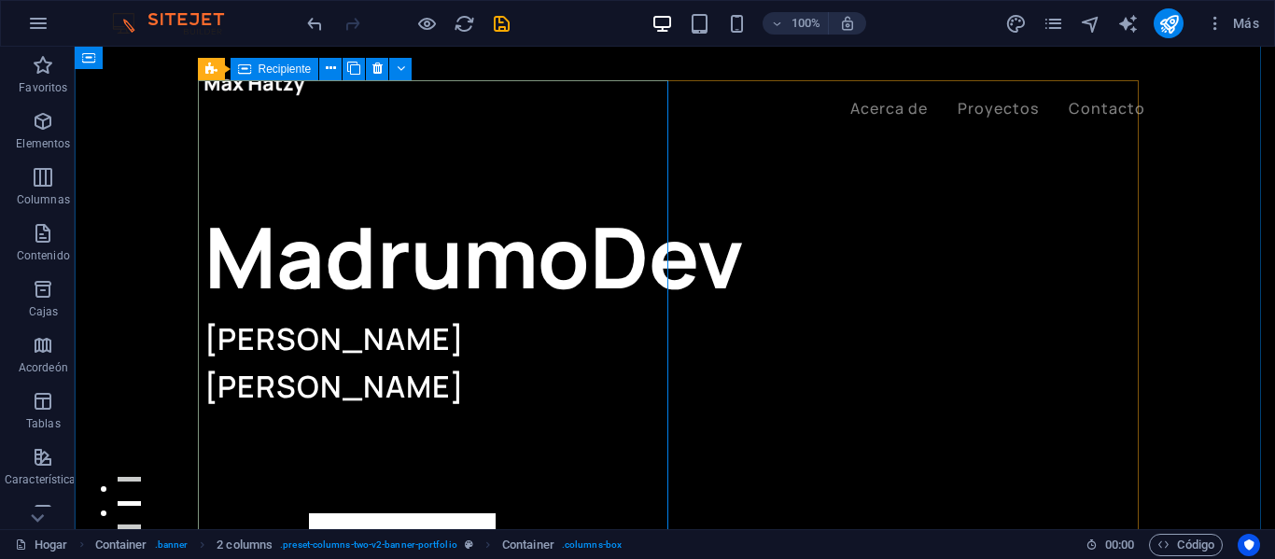
scroll to position [187, 0]
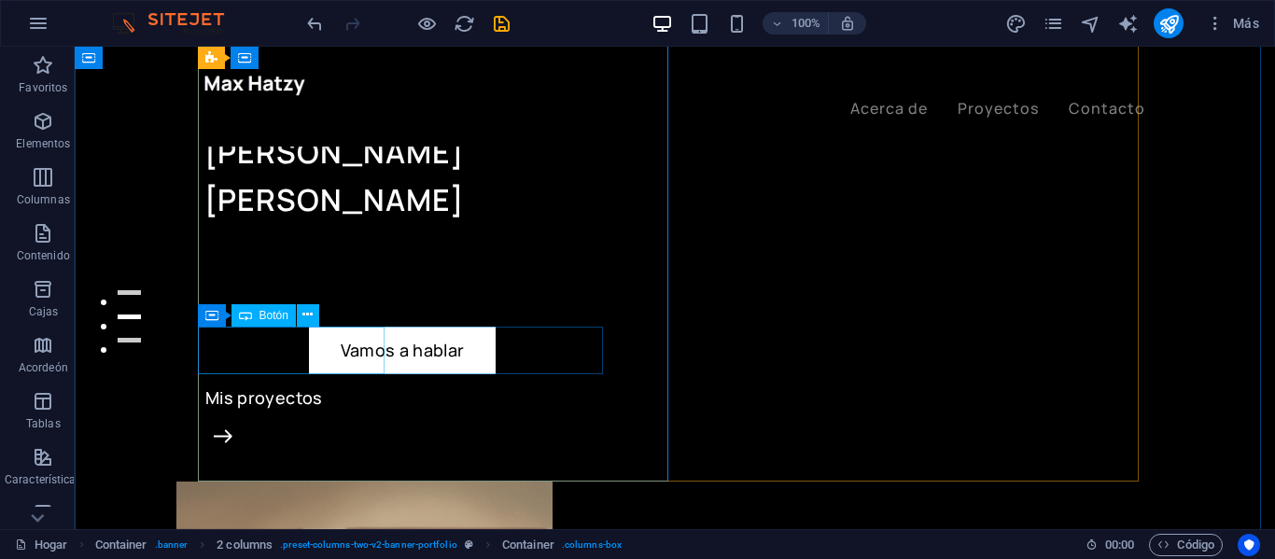
click at [280, 347] on div "Vamos a hablar" at bounding box center [402, 351] width 396 height 48
click at [285, 353] on div "Vamos a hablar" at bounding box center [402, 351] width 396 height 48
select select "px"
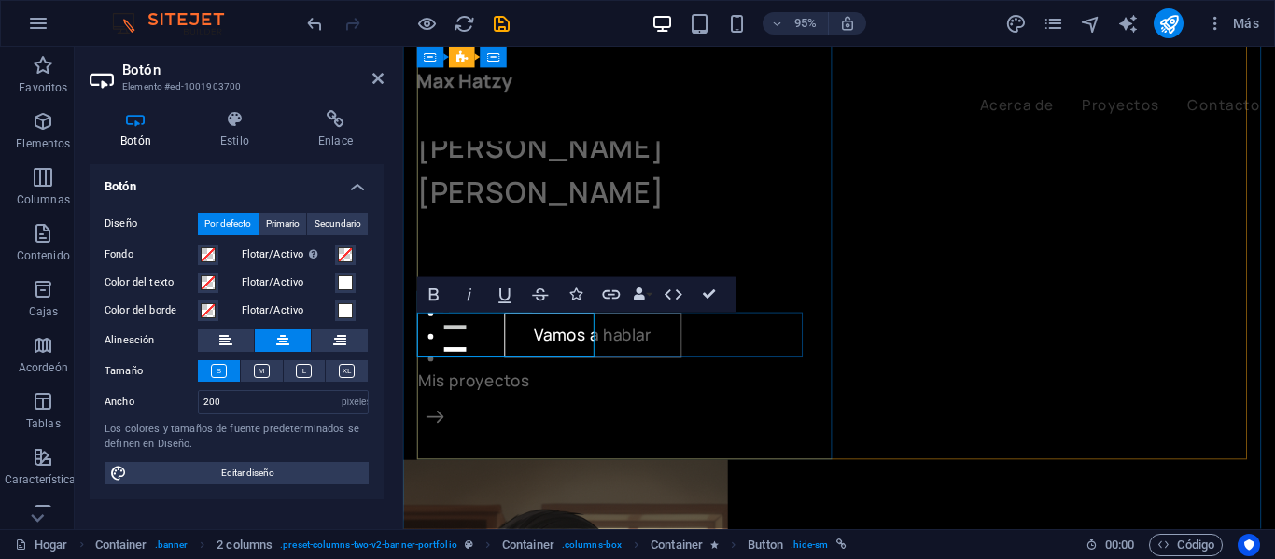
click at [587, 357] on link "Vamos a hablar" at bounding box center [603, 351] width 187 height 48
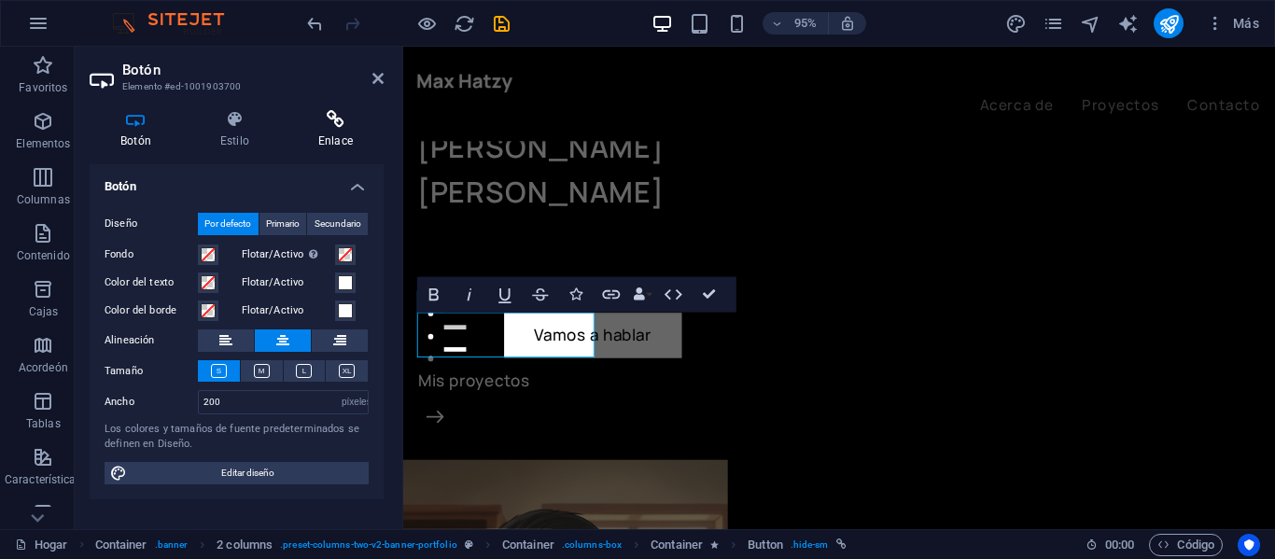
click at [318, 141] on h4 "Enlace" at bounding box center [335, 129] width 96 height 39
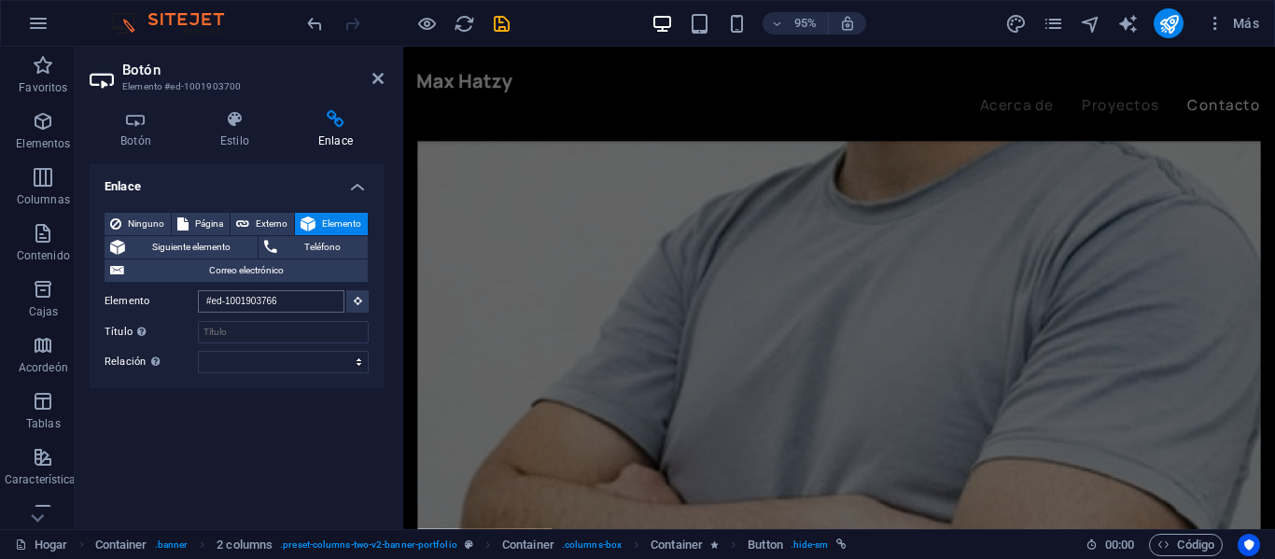
scroll to position [3972, 0]
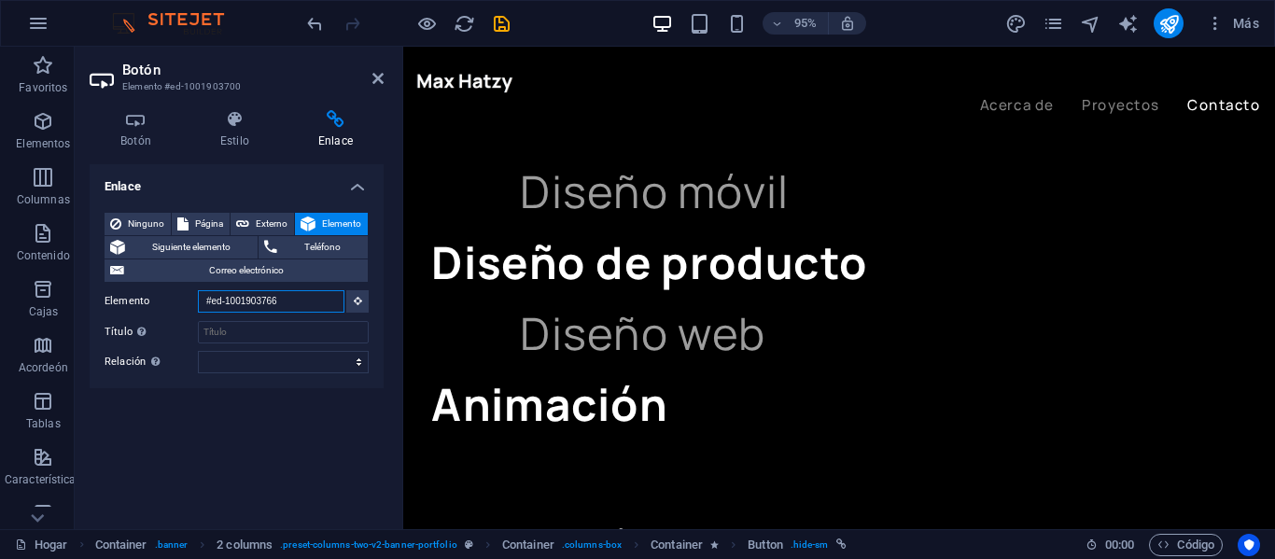
click at [303, 299] on input "#ed-1001903766" at bounding box center [271, 301] width 147 height 22
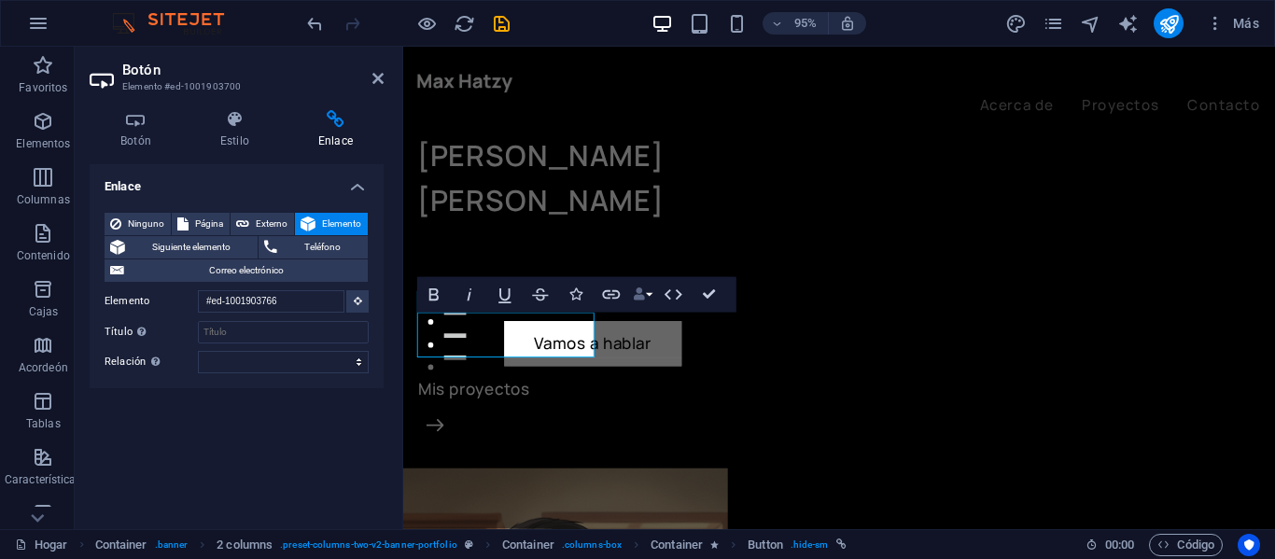
scroll to position [187, 0]
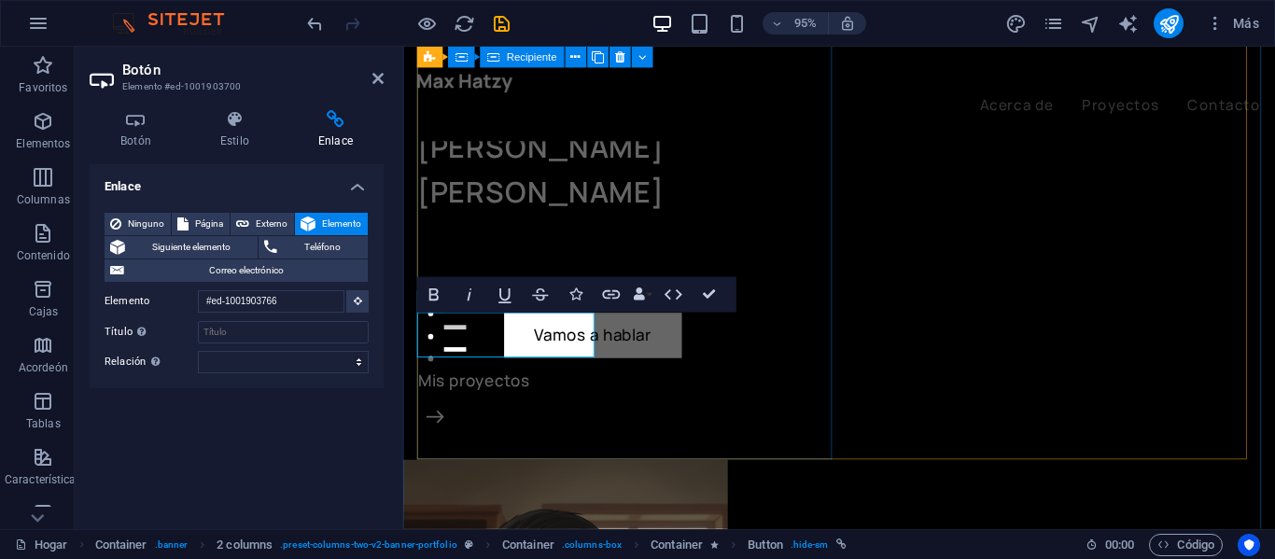
click at [700, 242] on div "MadrumoDev [PERSON_NAME] Vamos a hablar Mis proyectos" at bounding box center [640, 246] width 444 height 470
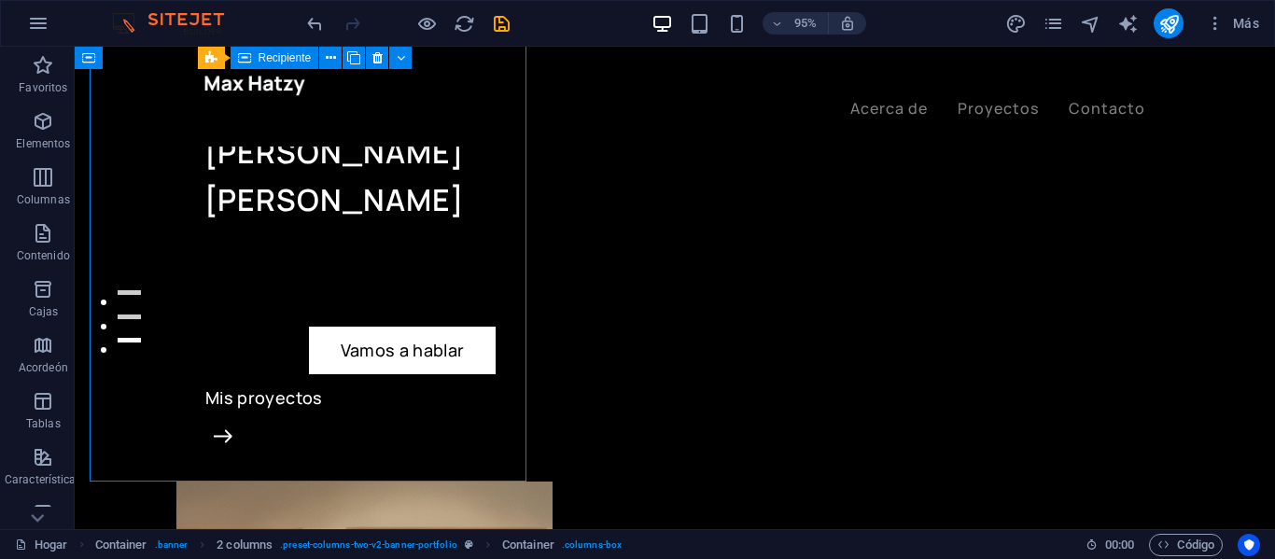
click at [576, 194] on div "MadrumoDev [PERSON_NAME] Vamos a hablar Mis proyectos" at bounding box center [439, 246] width 470 height 470
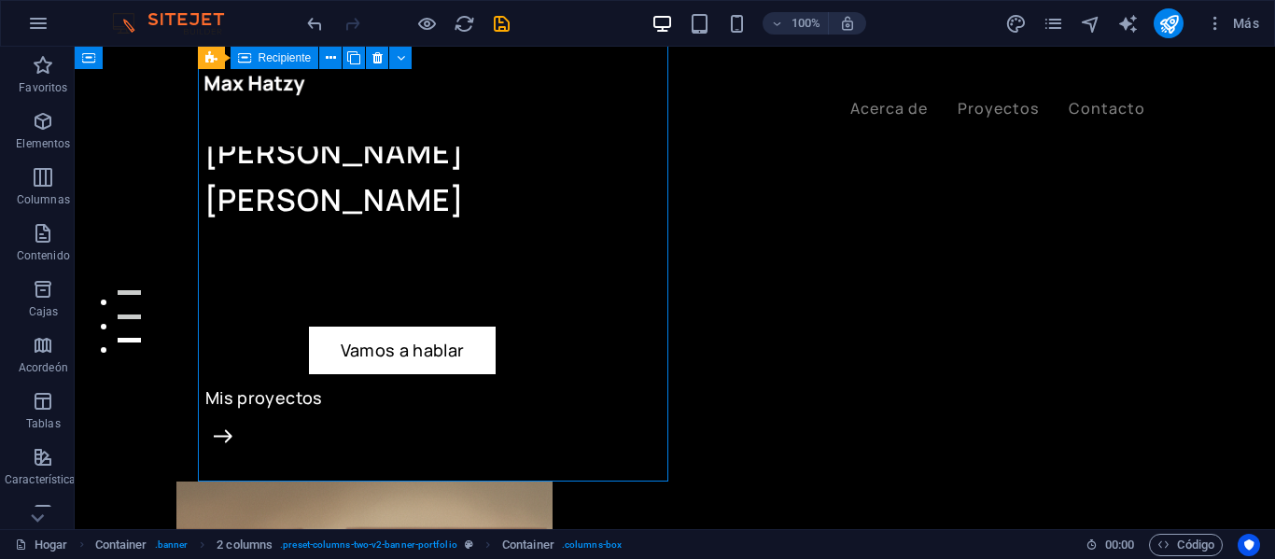
click at [358, 185] on div "[PERSON_NAME]" at bounding box center [439, 176] width 470 height 95
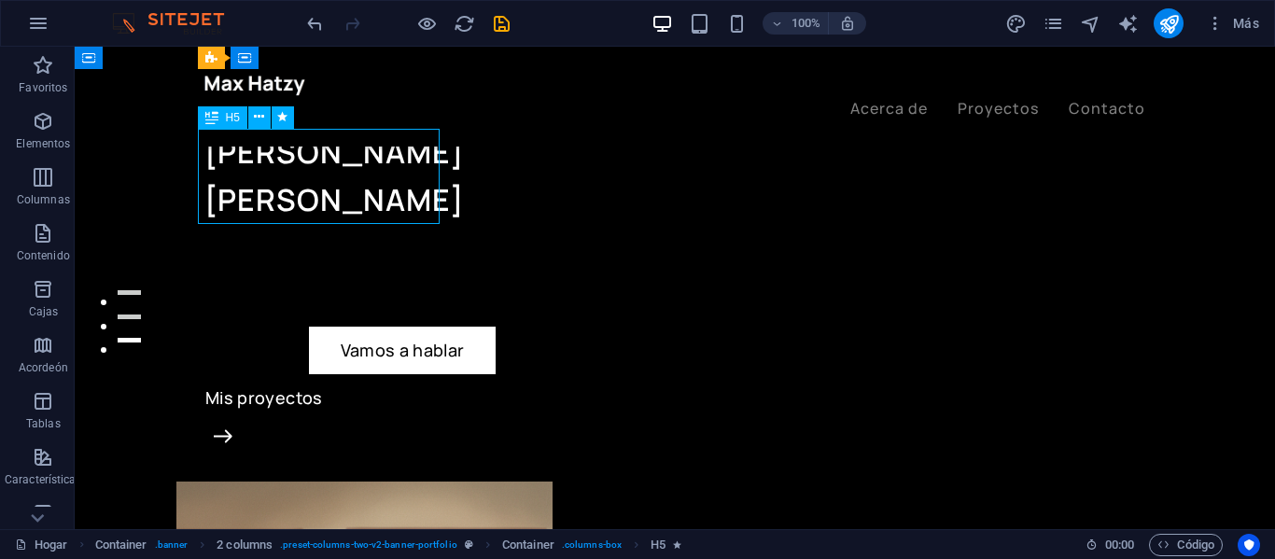
click at [406, 154] on div "[PERSON_NAME]" at bounding box center [439, 176] width 470 height 95
click at [410, 152] on div "[PERSON_NAME]" at bounding box center [439, 176] width 470 height 95
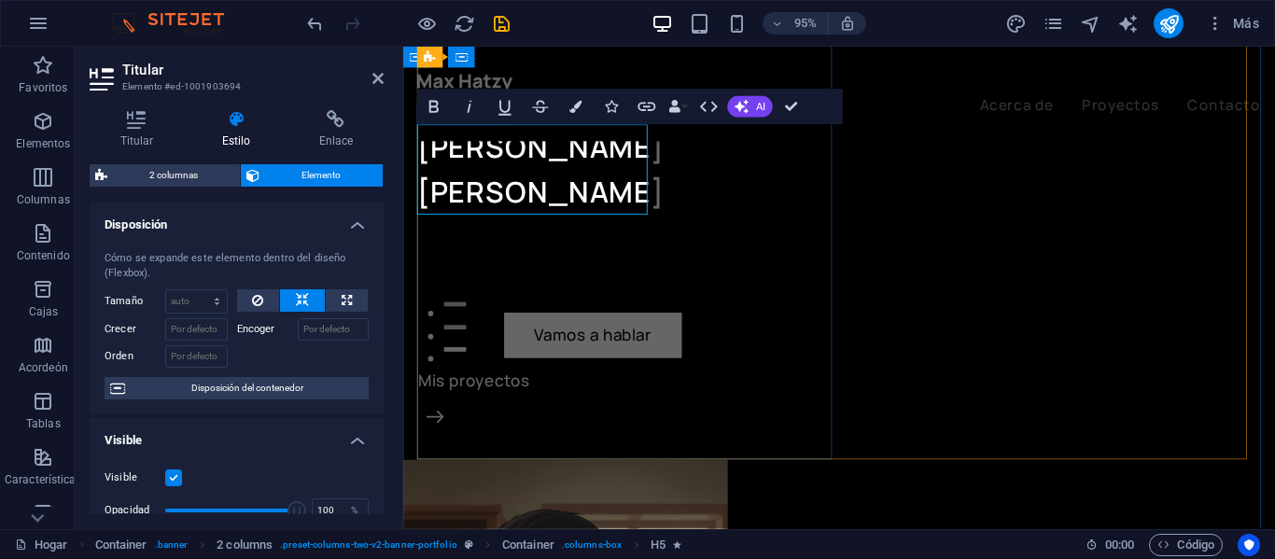
click at [626, 151] on font "[PERSON_NAME]" at bounding box center [547, 152] width 259 height 41
click at [605, 231] on div "MadrumoDev [PERSON_NAME] Vamos a hablar Mis proyectos" at bounding box center [640, 246] width 444 height 470
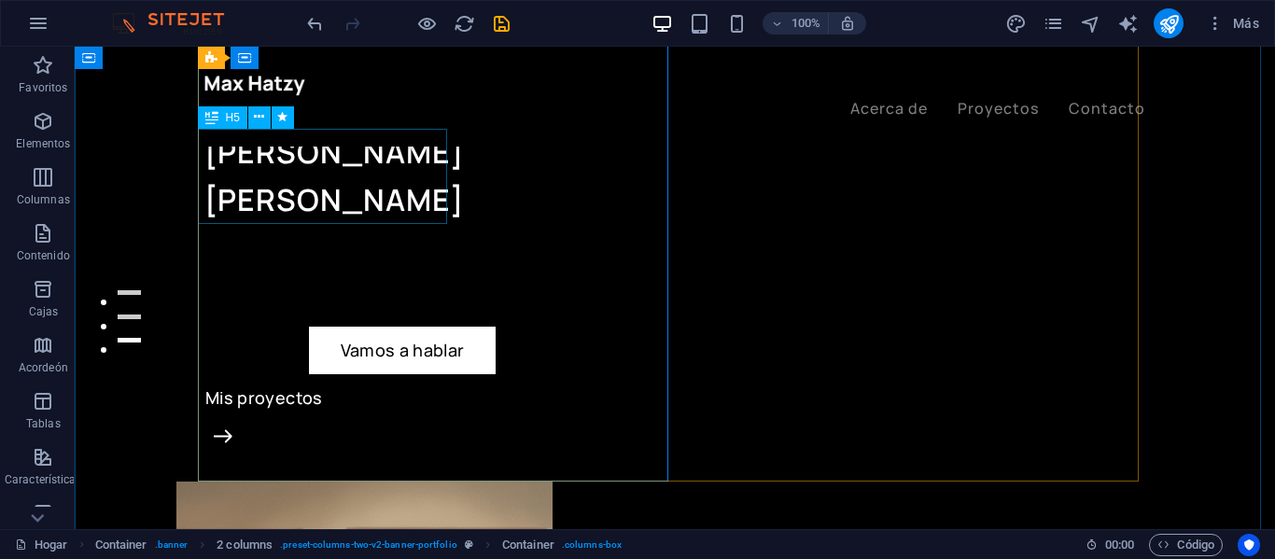
click at [414, 149] on div "[PERSON_NAME]" at bounding box center [439, 176] width 470 height 95
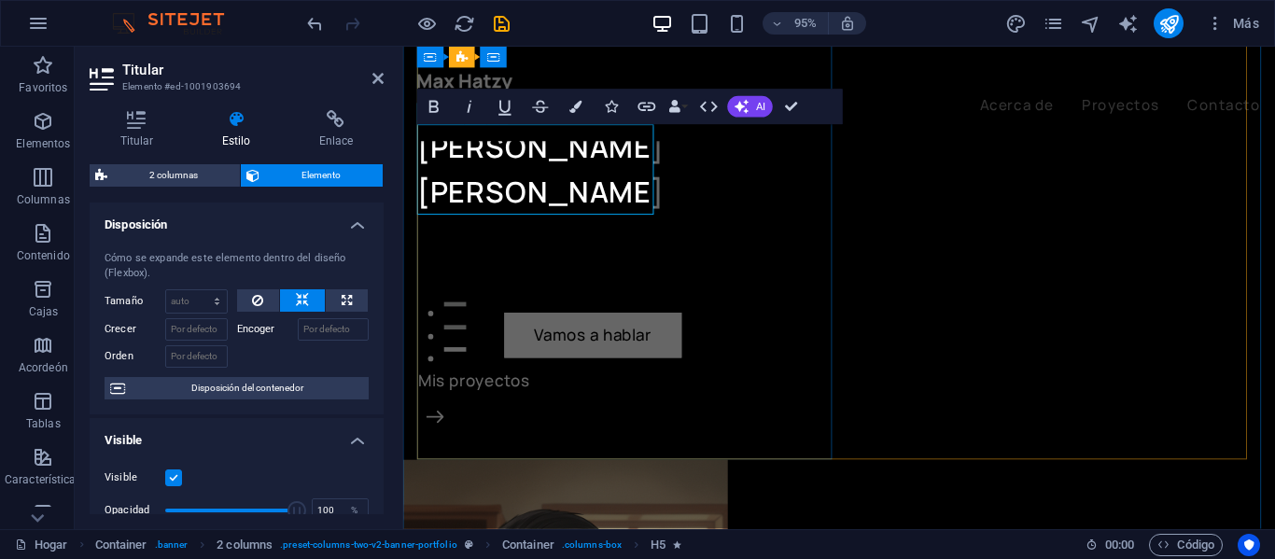
click at [628, 147] on font "[PERSON_NAME]" at bounding box center [547, 152] width 259 height 41
click at [624, 203] on h5 "[PERSON_NAME]" at bounding box center [640, 176] width 444 height 95
click at [540, 188] on font "[PERSON_NAME]" at bounding box center [547, 199] width 259 height 41
click at [730, 212] on div "MadrumoDev [PERSON_NAME] Vamos a hablar Mis proyectos" at bounding box center [640, 246] width 444 height 470
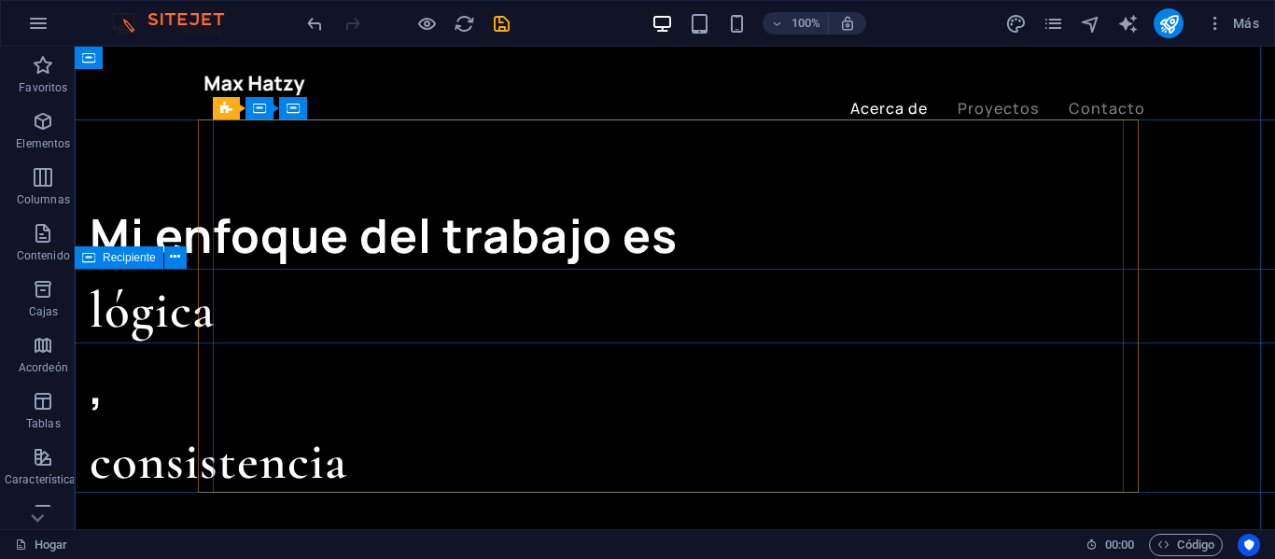
scroll to position [1680, 0]
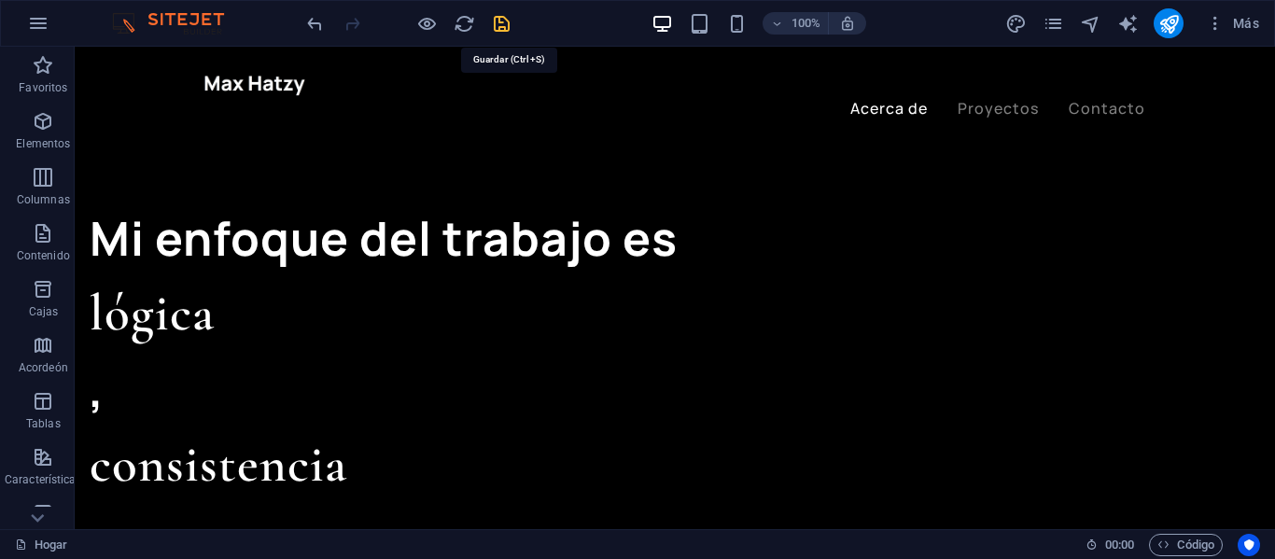
click at [505, 28] on icon "ahorrar" at bounding box center [501, 23] width 21 height 21
checkbox input "false"
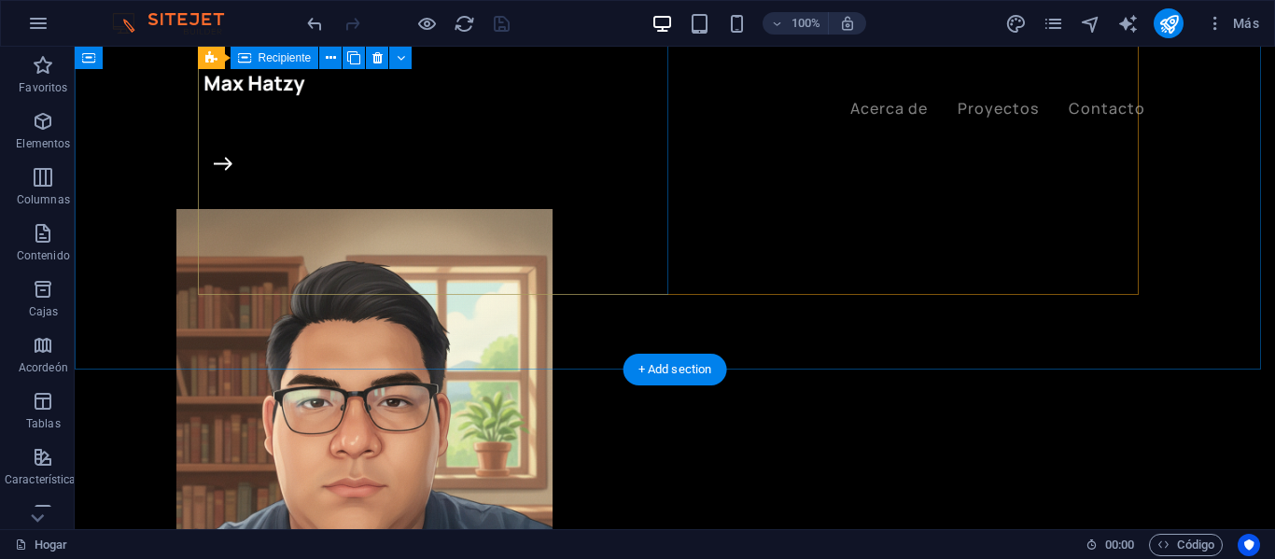
scroll to position [373, 0]
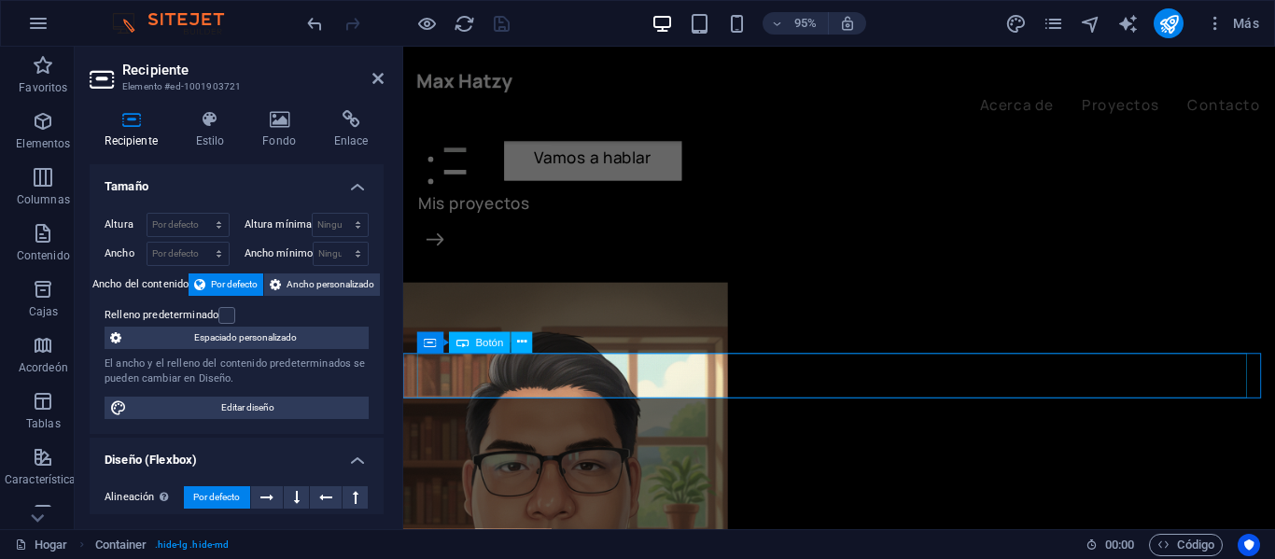
select select "%"
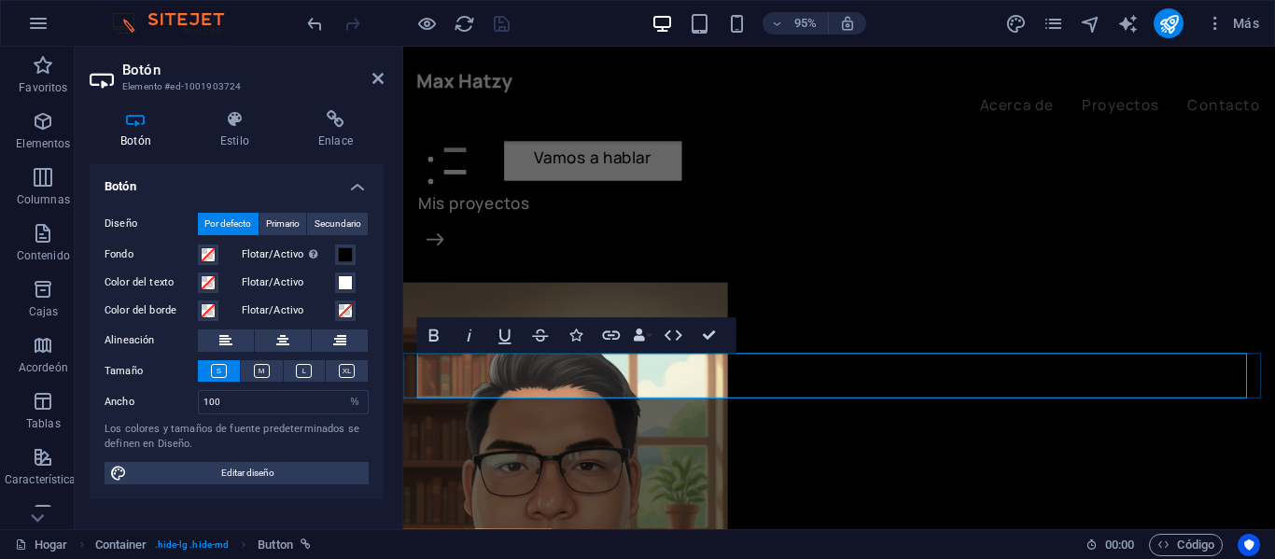
click at [767, 286] on div "MadrumoDev [PERSON_NAME] Vamos a hablar Mis proyectos" at bounding box center [640, 60] width 444 height 470
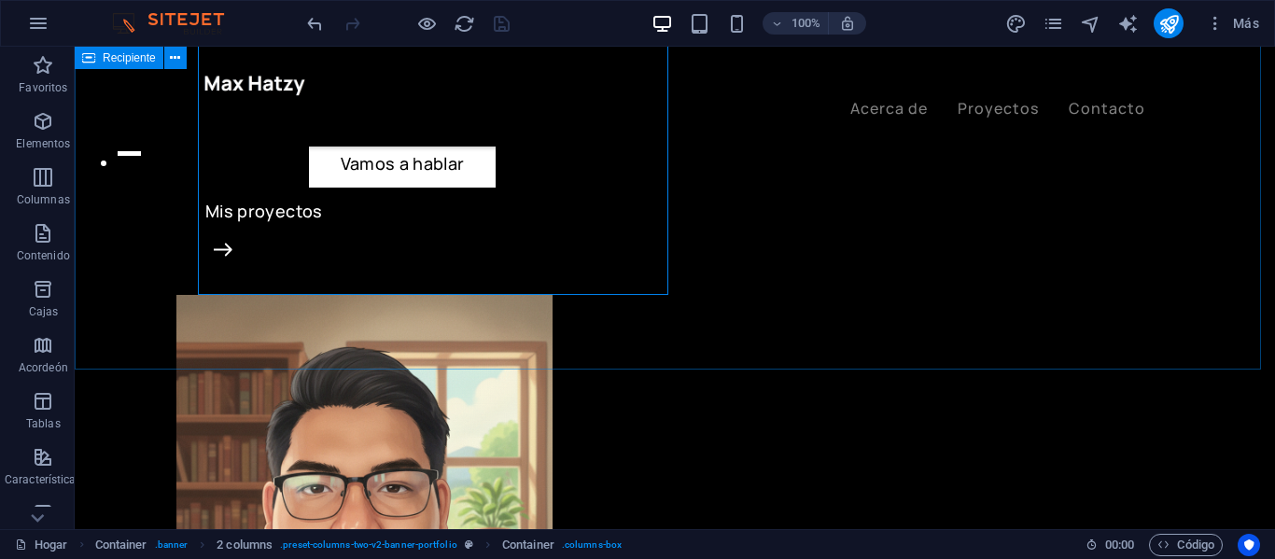
click at [916, 353] on div "MadrumoDev [PERSON_NAME] Vamos a hablar Mis proyectos" at bounding box center [675, 491] width 1200 height 1637
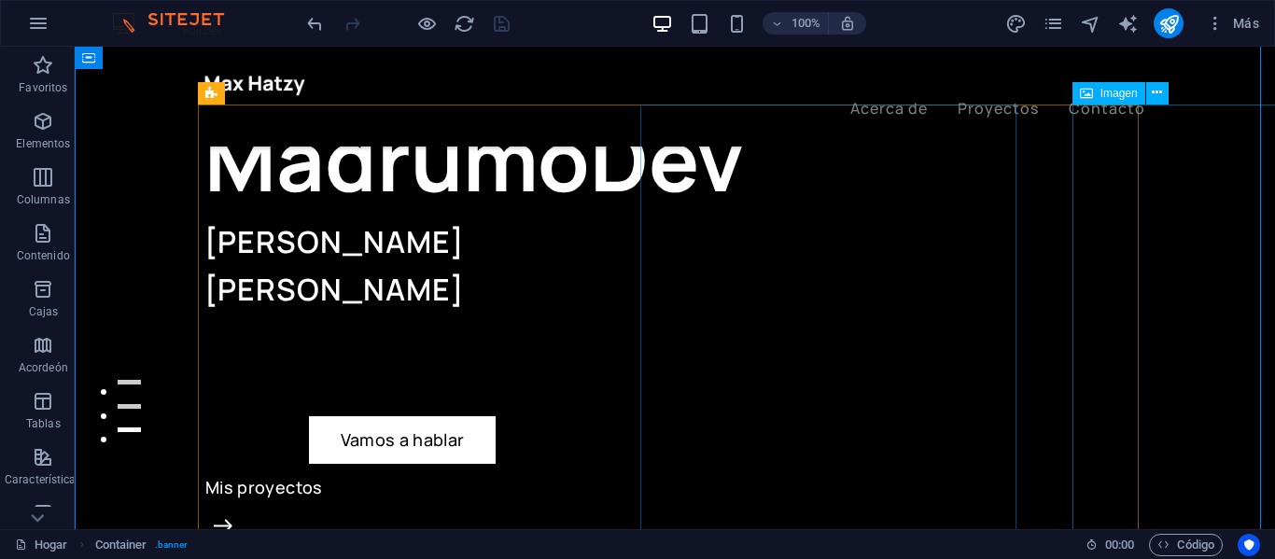
scroll to position [93, 0]
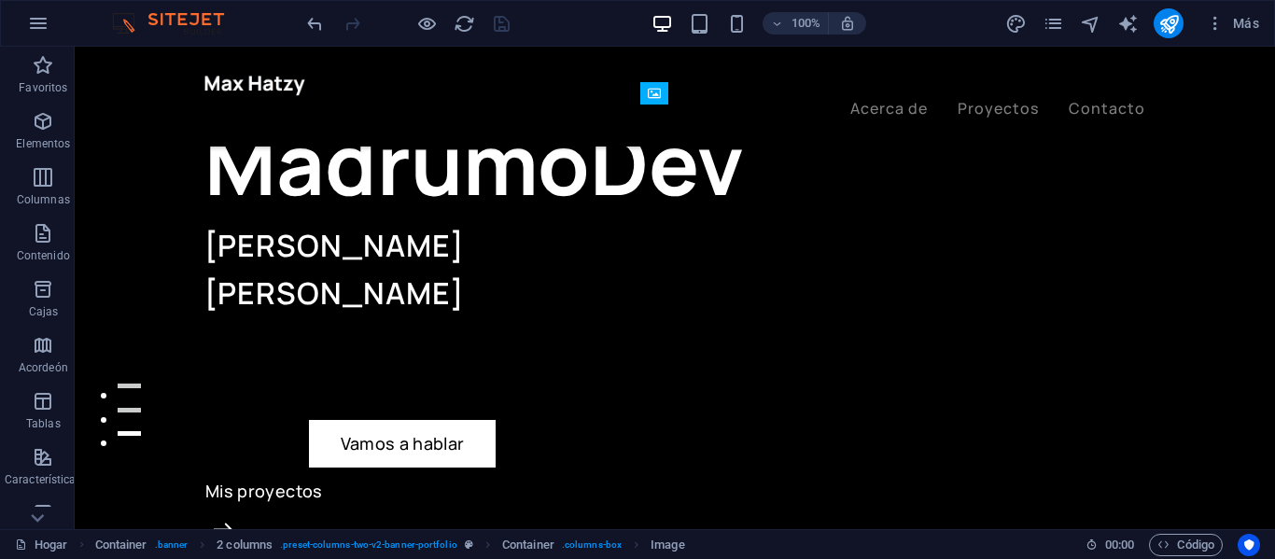
drag, startPoint x: 1150, startPoint y: 248, endPoint x: 1207, endPoint y: 268, distance: 60.2
drag, startPoint x: 1025, startPoint y: 282, endPoint x: 1217, endPoint y: 276, distance: 192.3
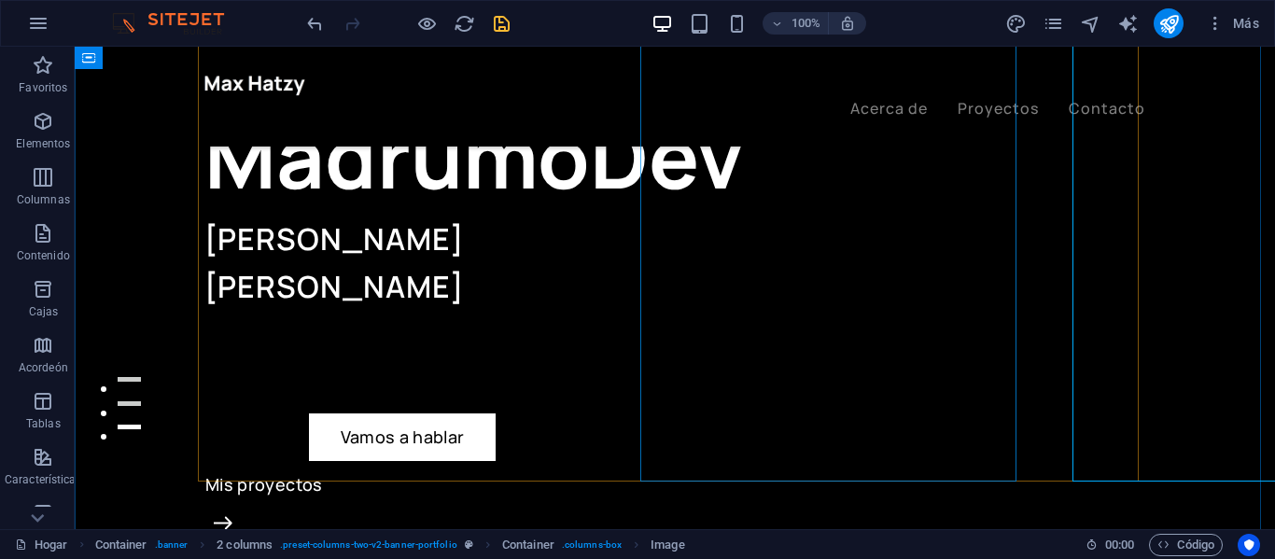
scroll to position [187, 0]
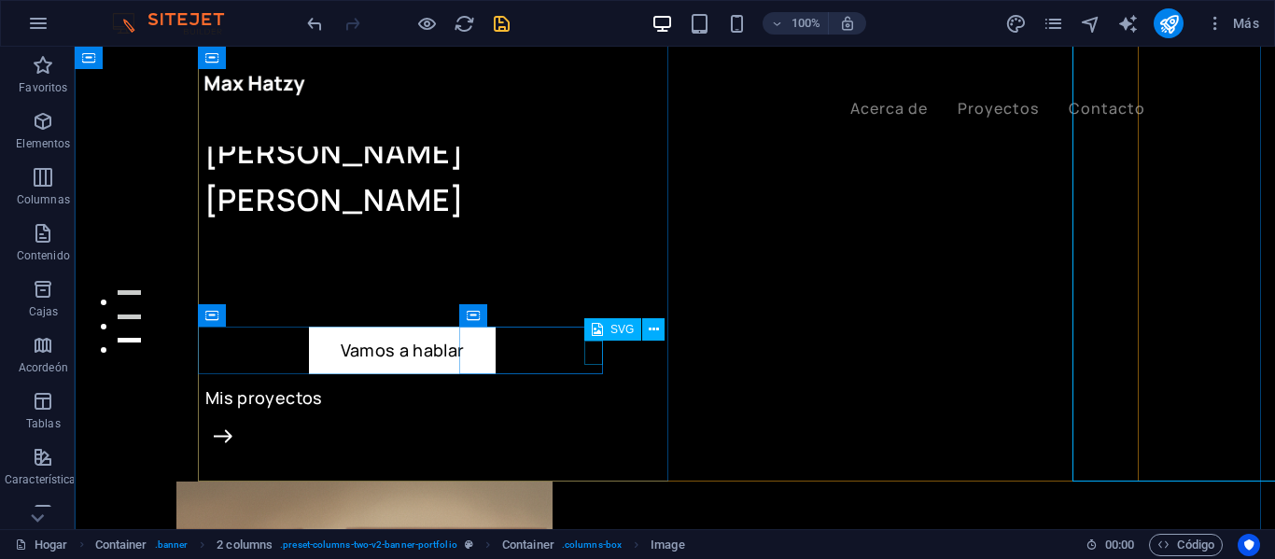
click at [587, 426] on figure at bounding box center [444, 438] width 461 height 24
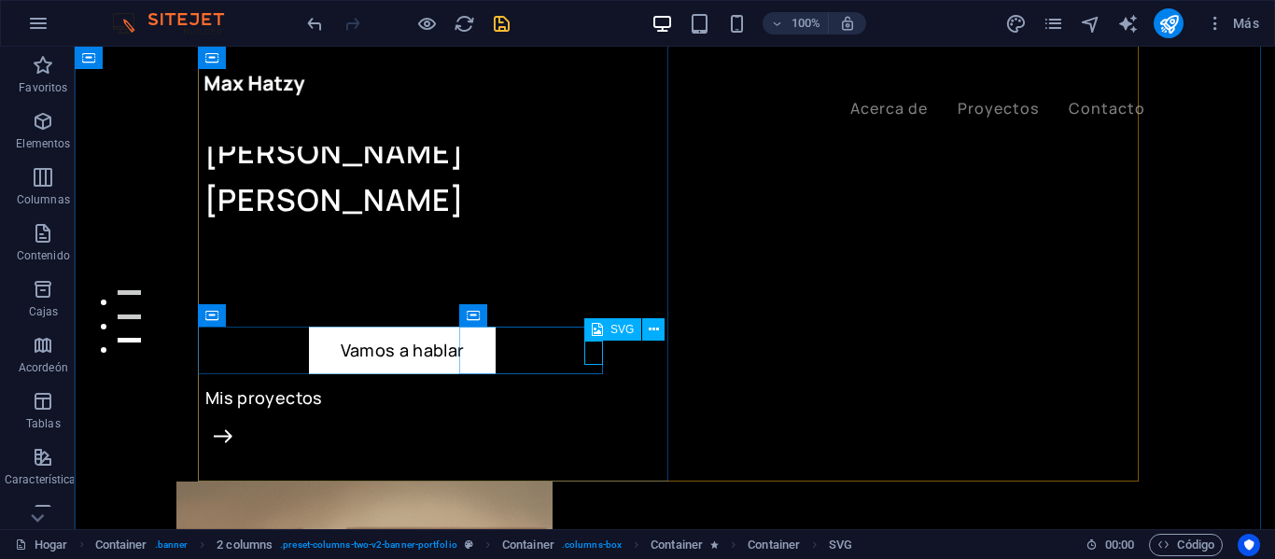
click at [590, 426] on figure at bounding box center [444, 438] width 461 height 24
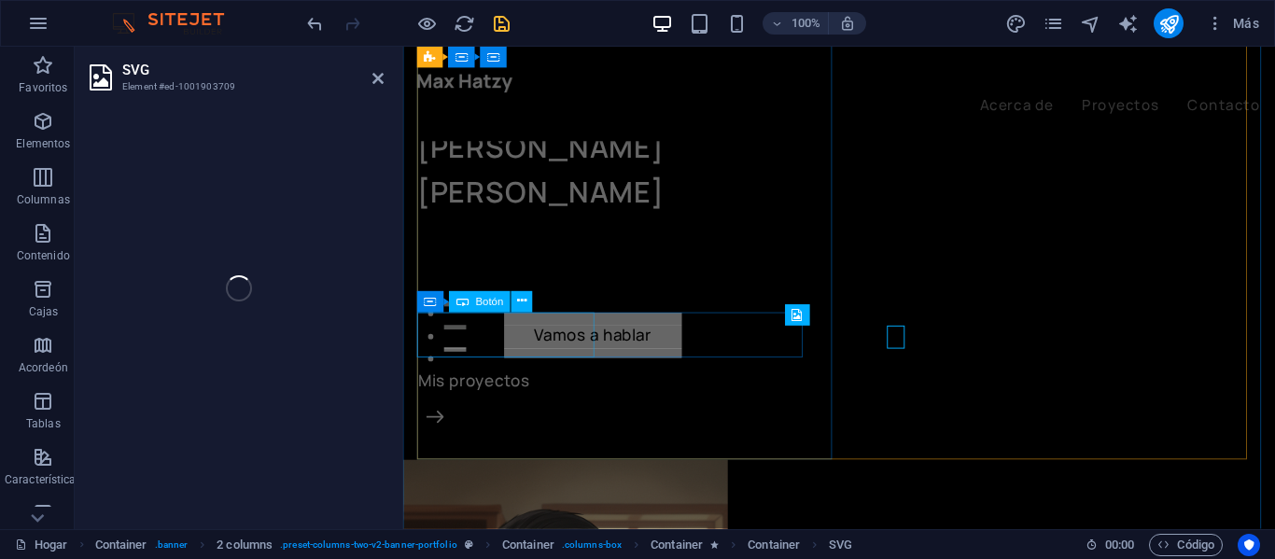
select select "xMidYMid"
select select "px"
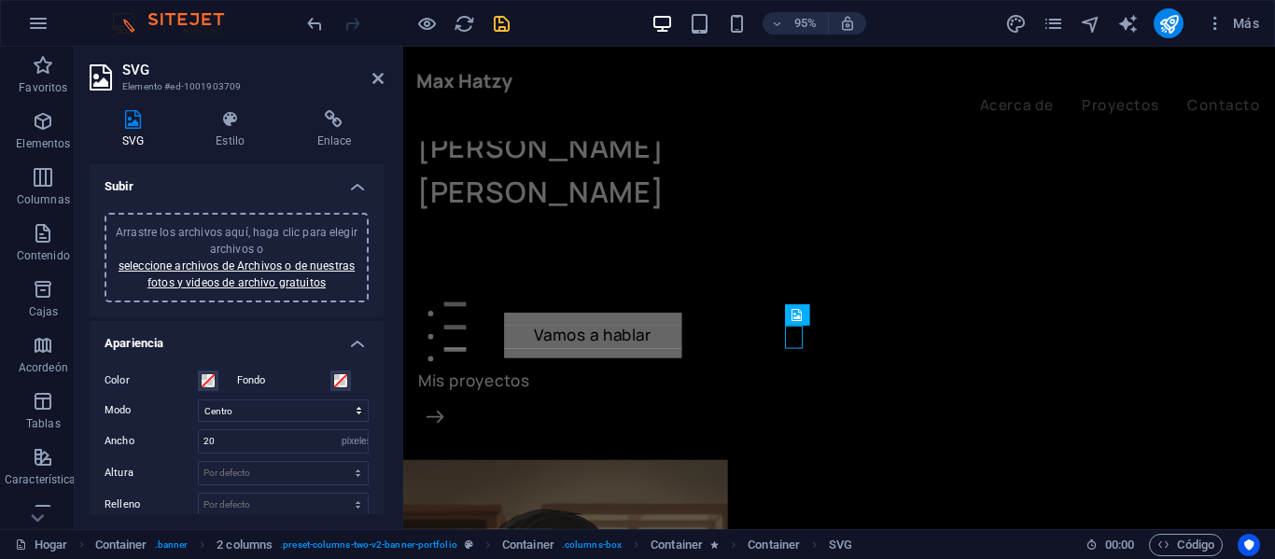
click at [386, 79] on aside "SVG Elemento #ed-1001903709 SVG Estilo Enlace Subir Arrastre los archivos aquí,…" at bounding box center [239, 288] width 329 height 482
click at [376, 77] on icon at bounding box center [377, 78] width 11 height 15
